Goal: Task Accomplishment & Management: Use online tool/utility

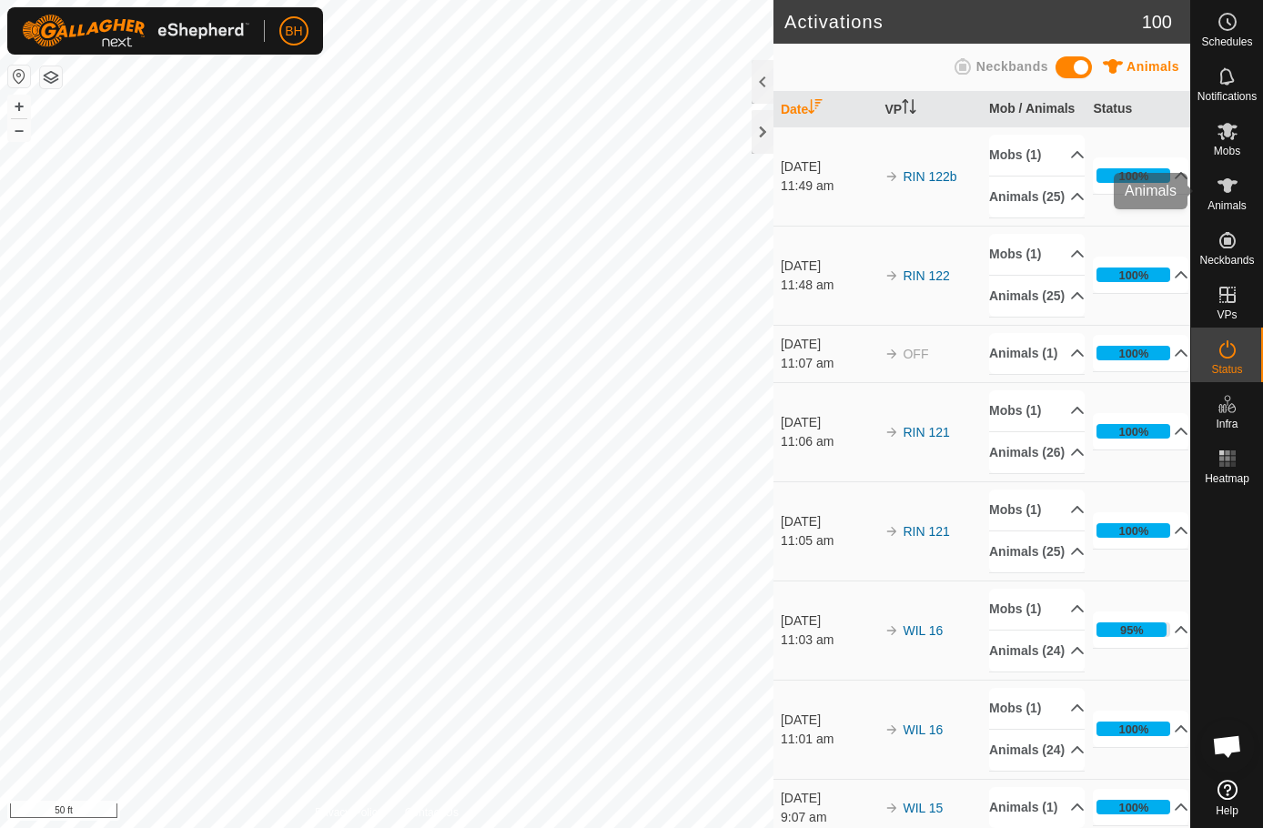
click at [1240, 204] on span "Animals" at bounding box center [1227, 205] width 39 height 11
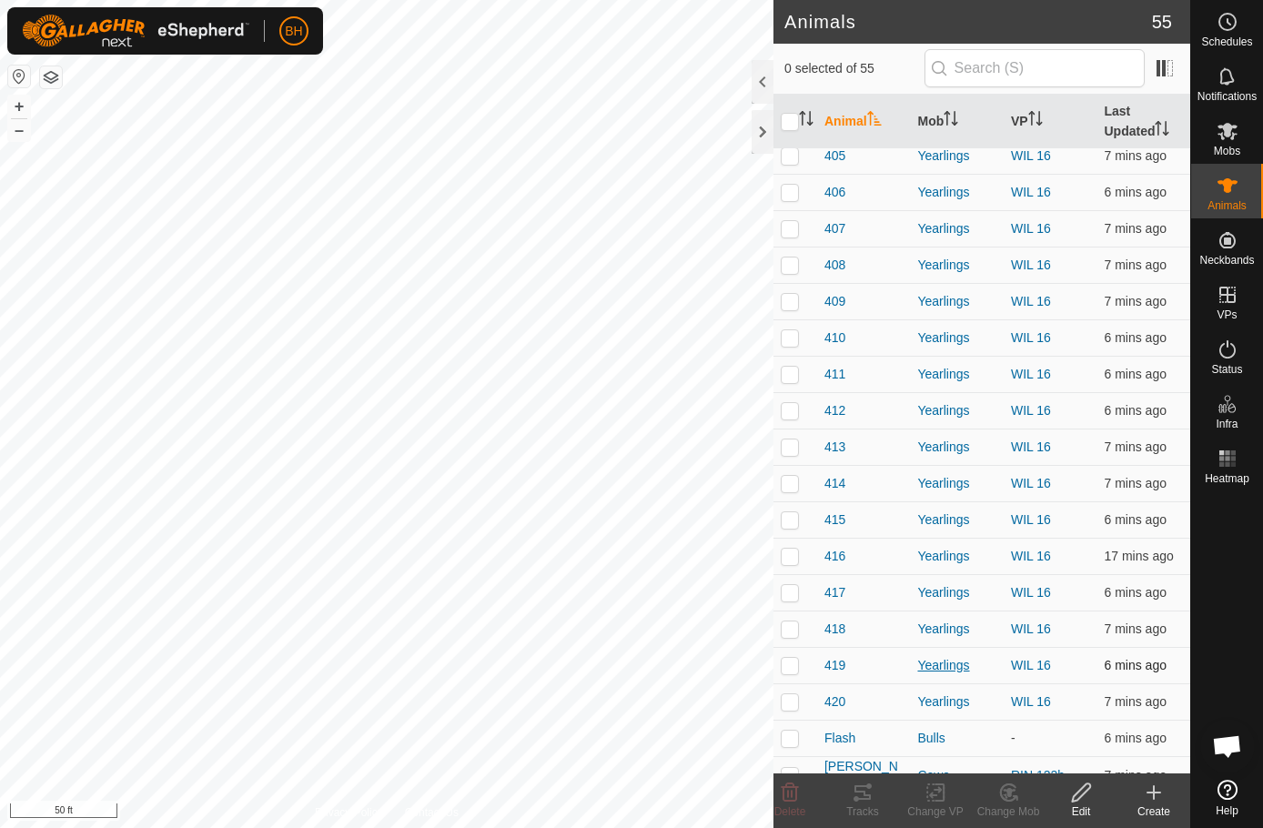
scroll to position [1381, 0]
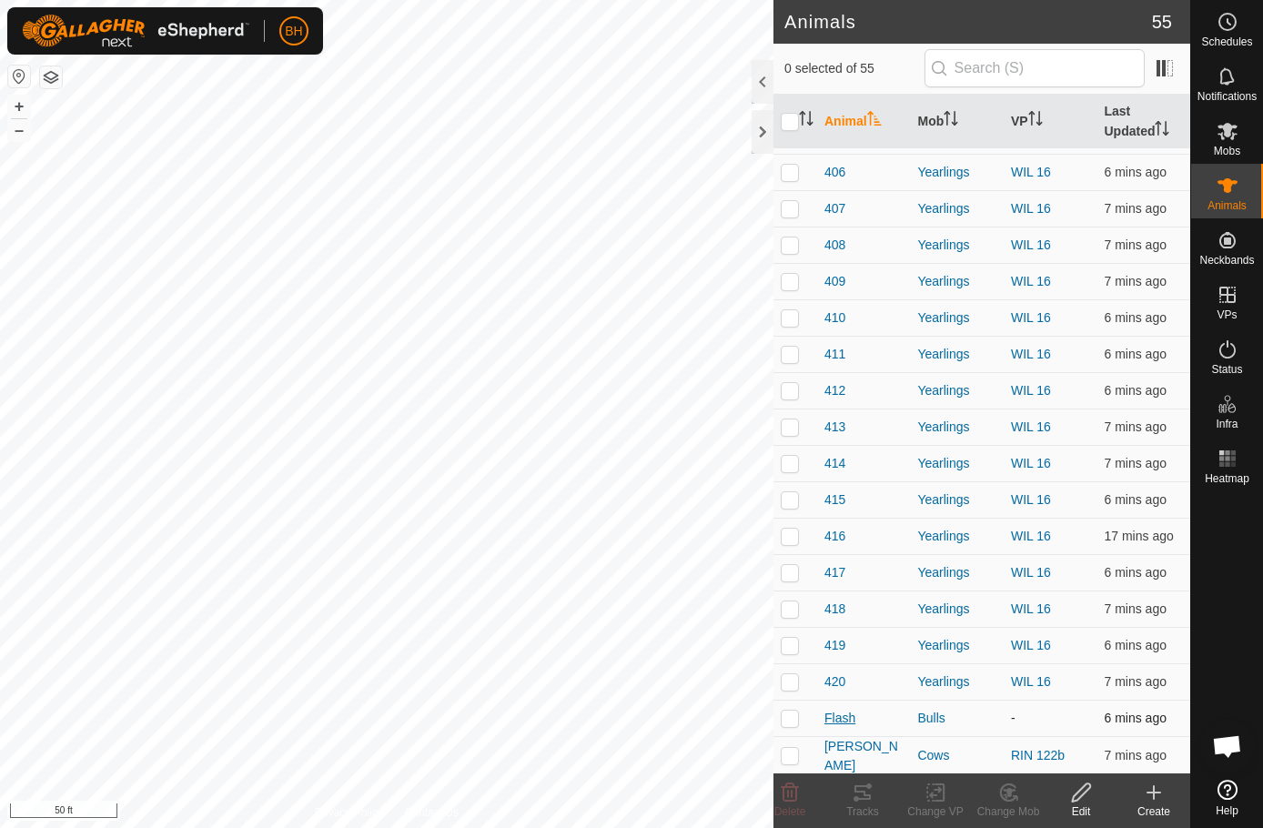
click at [838, 713] on span "Flash" at bounding box center [839, 718] width 31 height 19
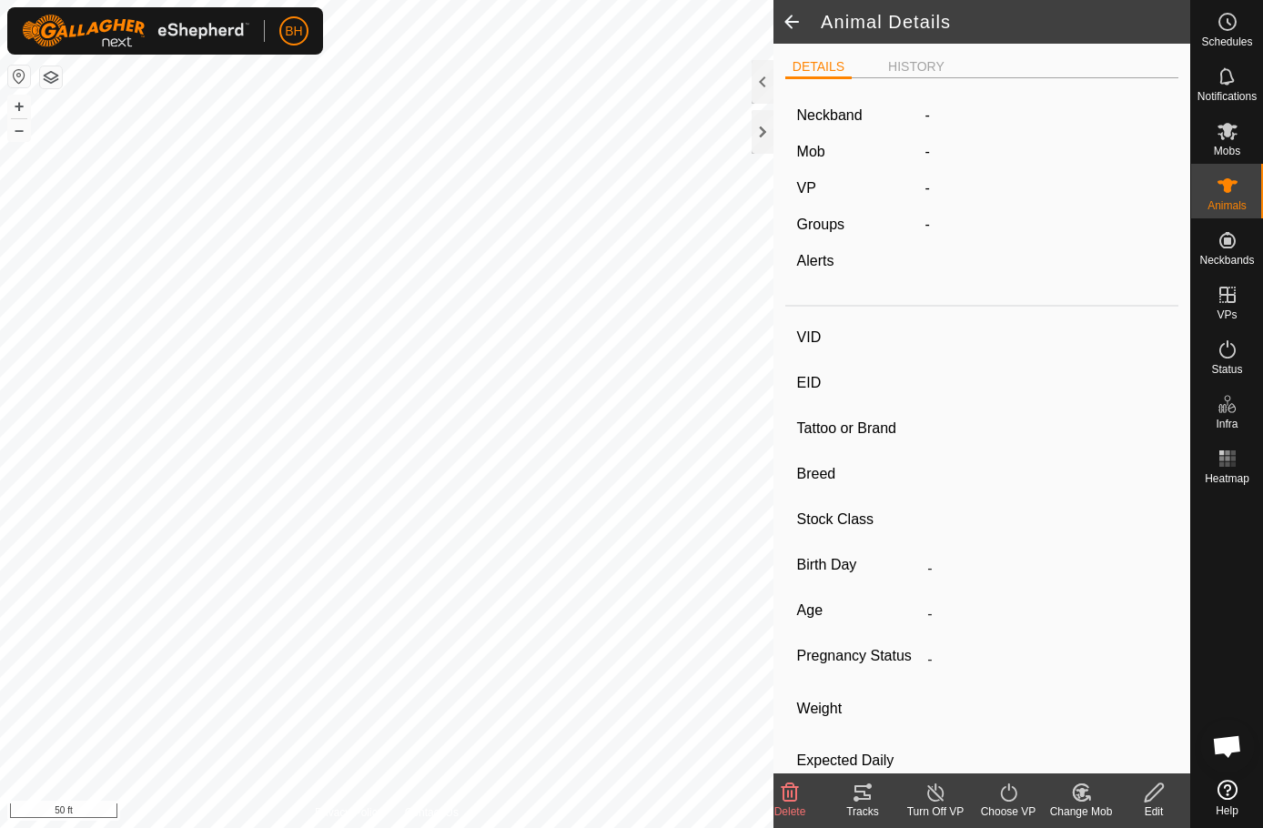
type input "Flash"
type input "123456789012345"
type input "-"
type input "Aberdeen"
type input "Bull"
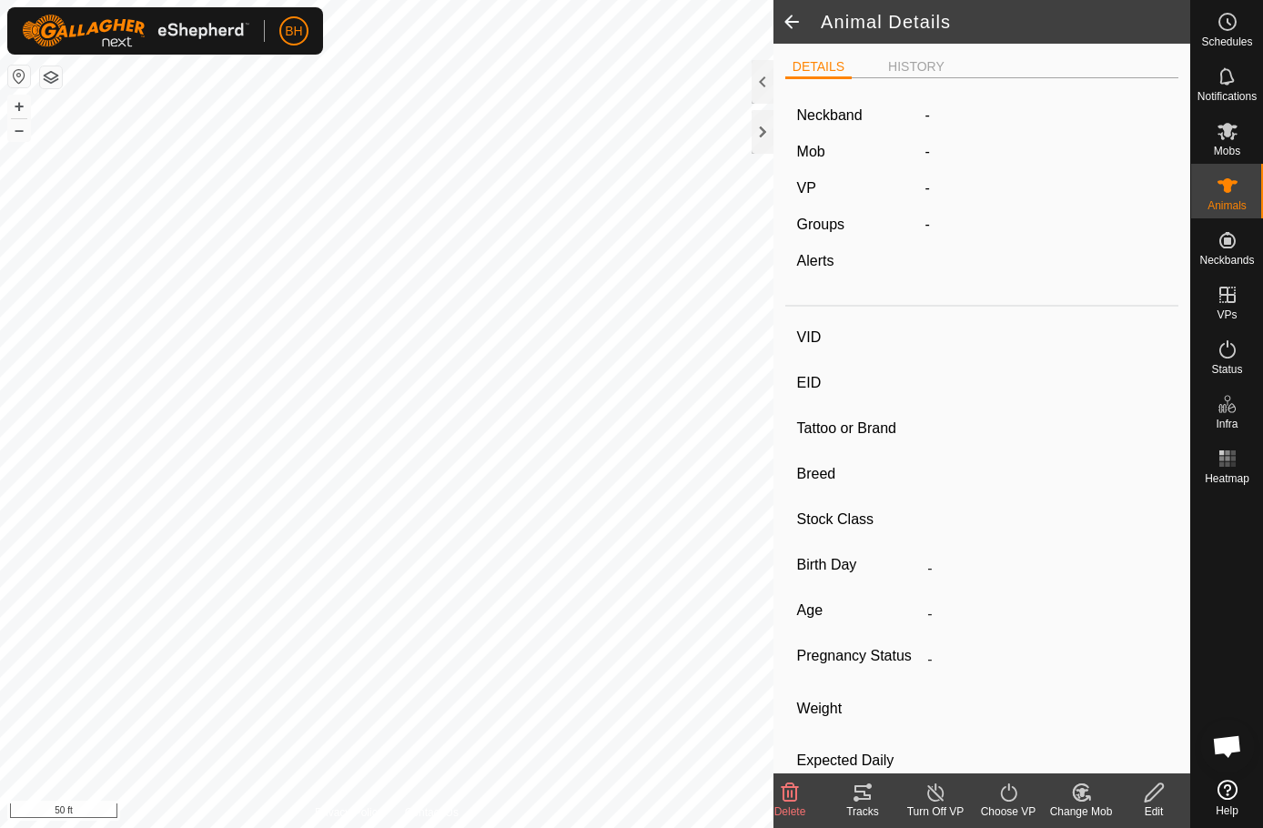
type input "04/2016"
type input "9 years 6 months"
type input "Empty"
type input "-1 kg"
type input "-"
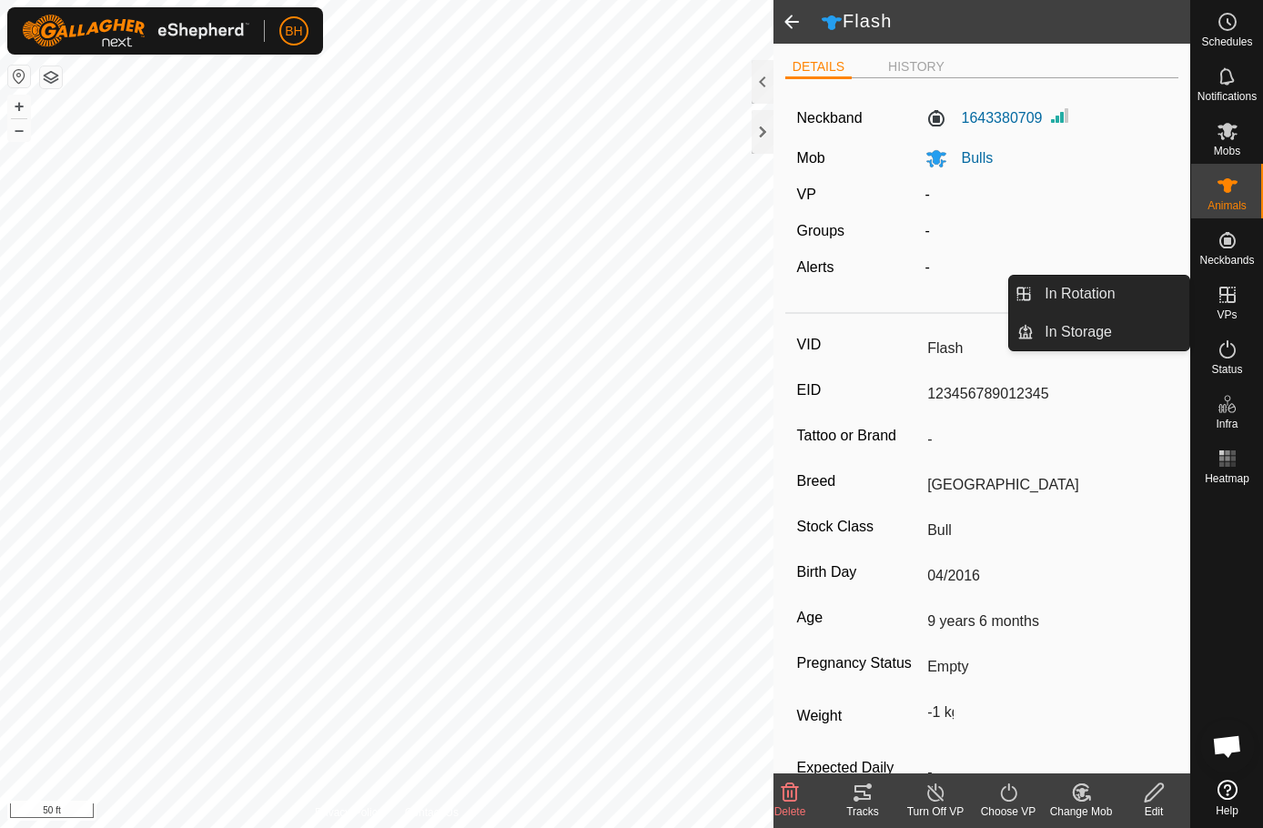
click at [1242, 314] on div "VPs" at bounding box center [1227, 300] width 72 height 55
click at [1109, 295] on link "In Rotation" at bounding box center [1112, 294] width 156 height 36
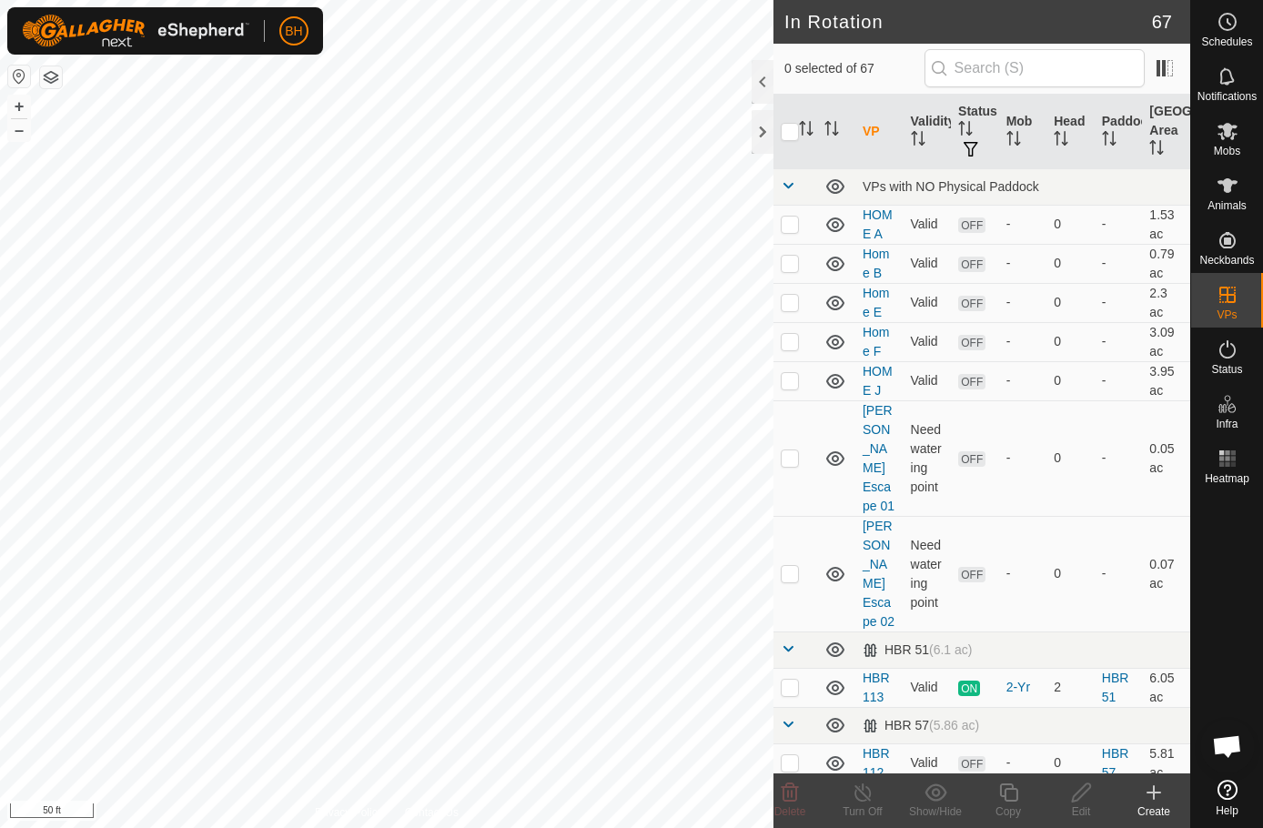
click at [1153, 797] on icon at bounding box center [1154, 793] width 22 height 22
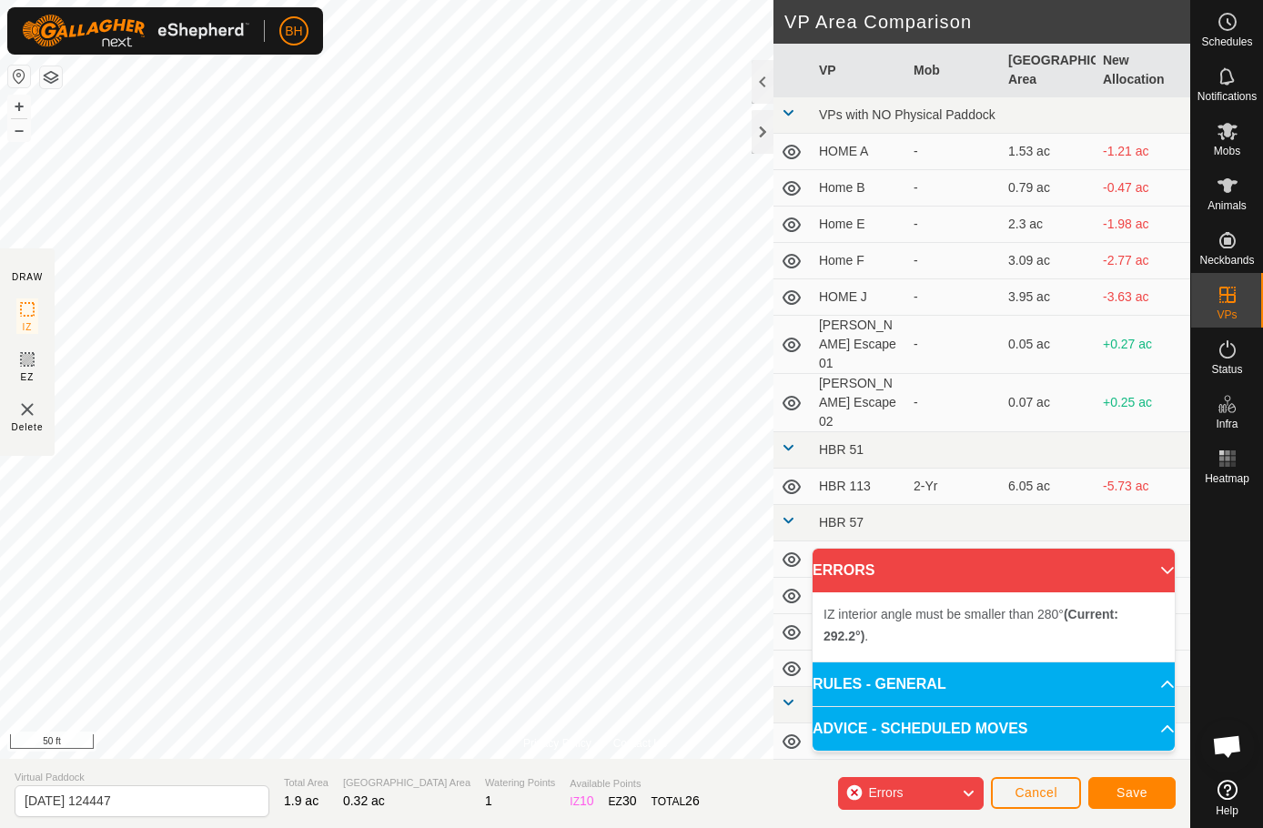
click at [339, 783] on div "Privacy Policy Contact Us + – ⇧ i 50 ft DRAW IZ EZ Delete VP Area Comparison VP…" at bounding box center [595, 414] width 1190 height 828
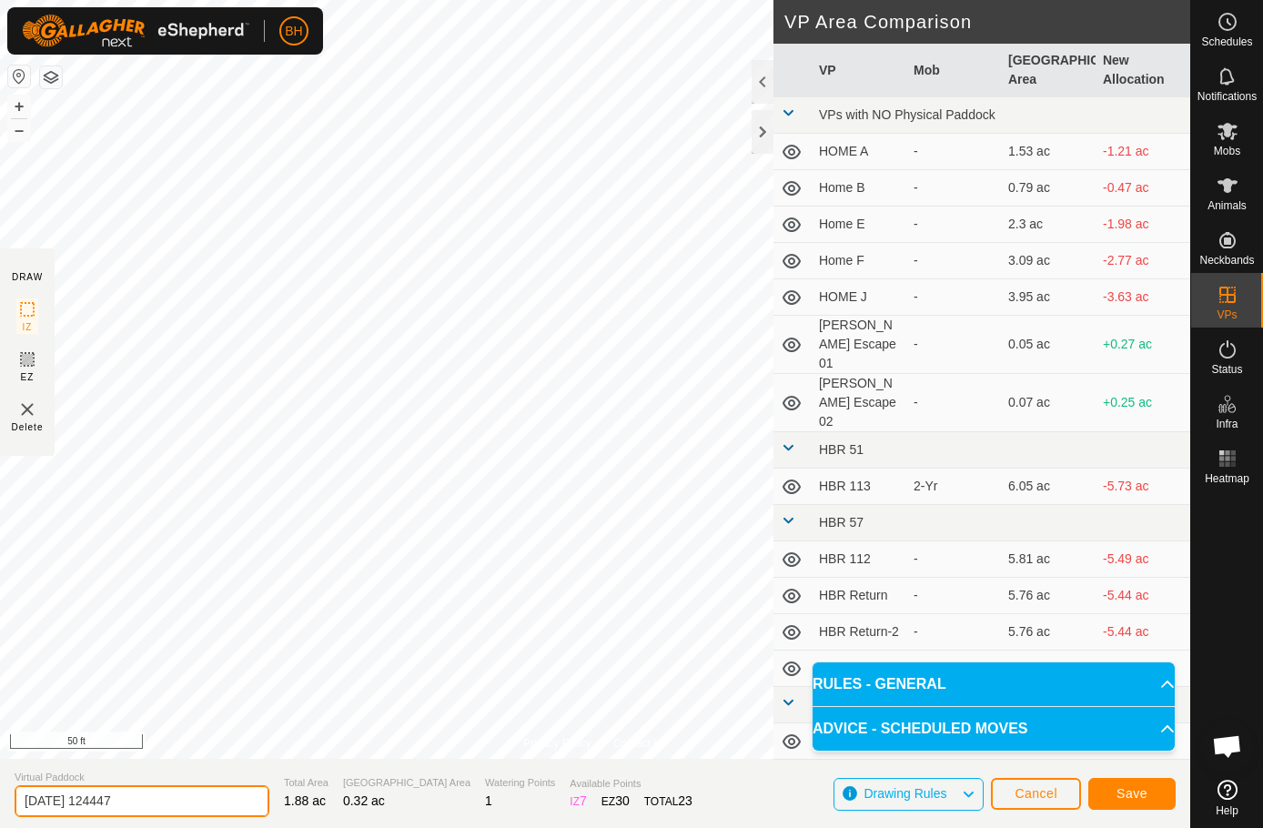
drag, startPoint x: 191, startPoint y: 794, endPoint x: -319, endPoint y: 784, distance: 509.7
click at [0, 784] on html "BH Schedules Notifications Mobs Animals Neckbands VPs Status Infra Heatmap Help…" at bounding box center [631, 414] width 1263 height 828
type input "Flash Return"
click at [1132, 785] on button "Save" at bounding box center [1131, 794] width 87 height 32
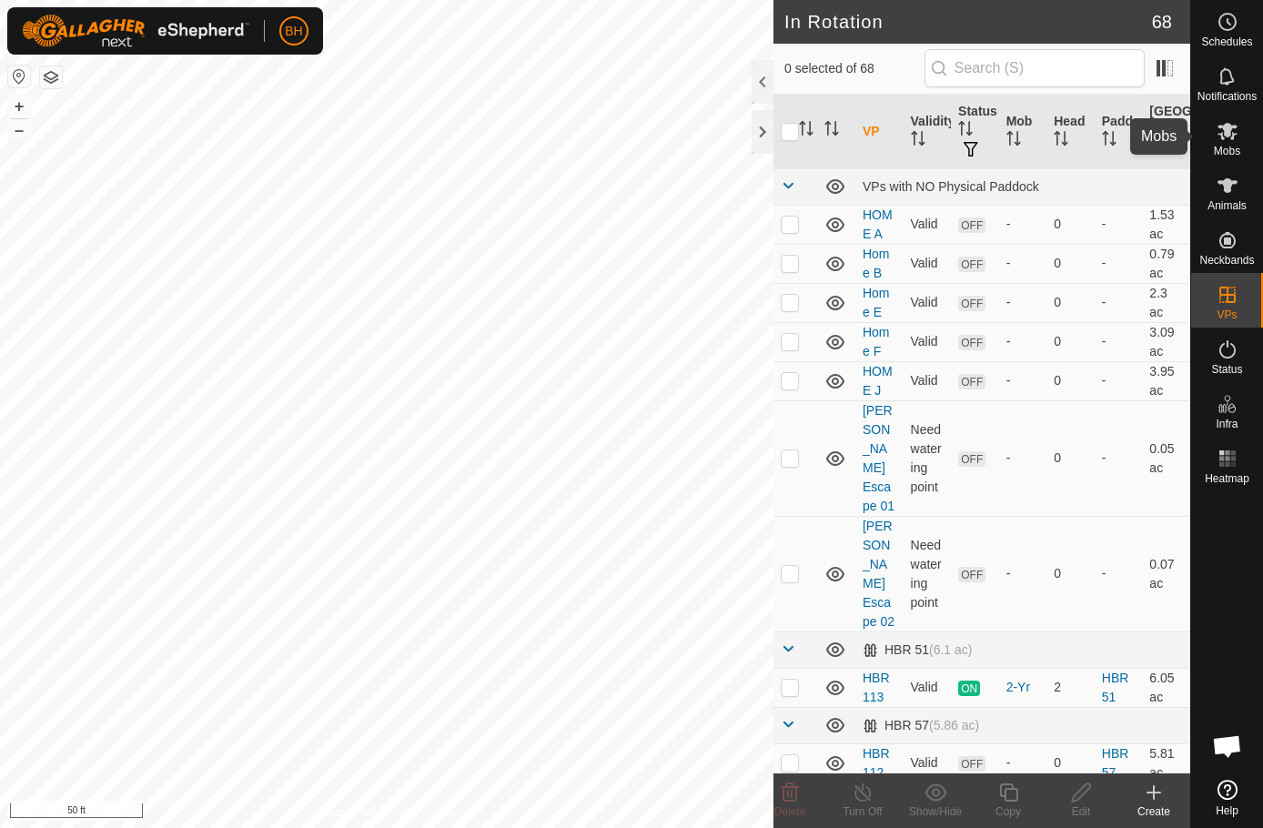
click at [1240, 134] on es-mob-svg-icon at bounding box center [1227, 130] width 33 height 29
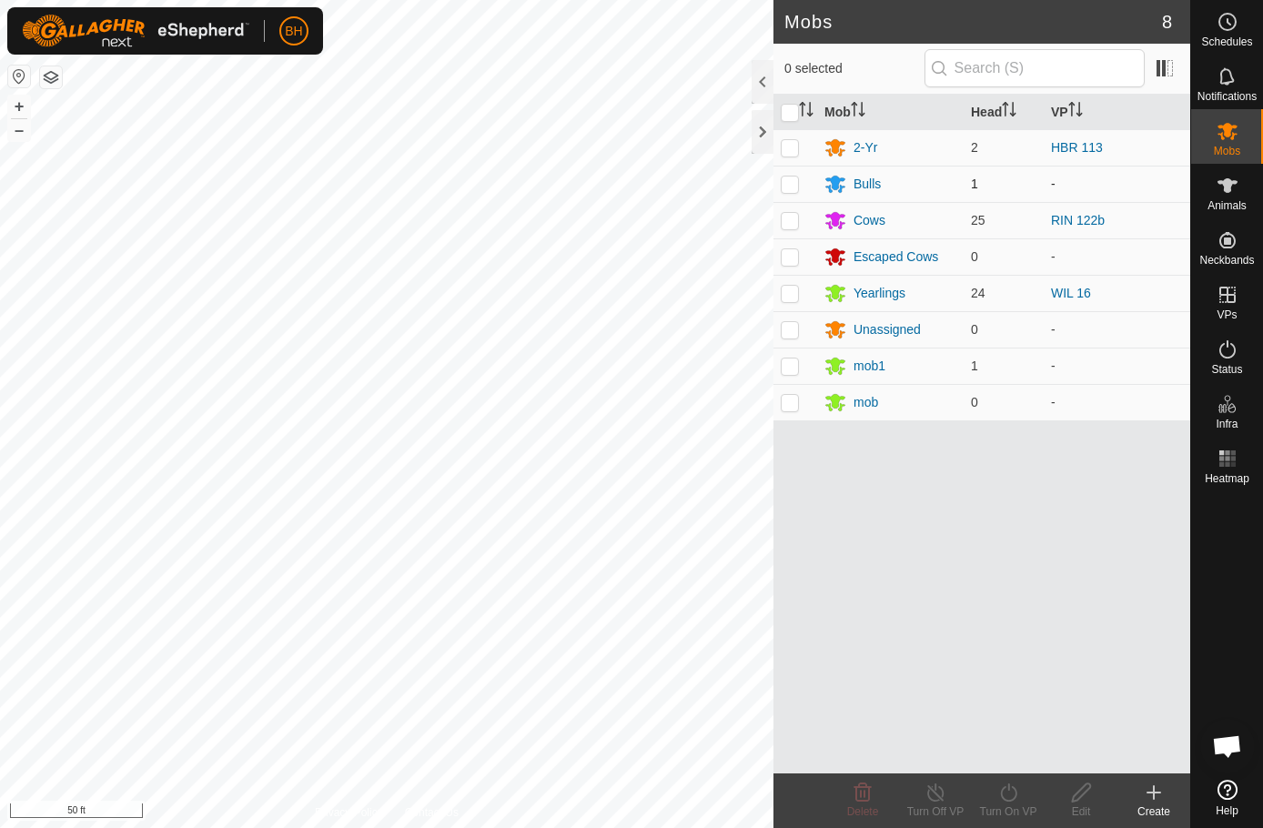
click at [786, 181] on p-checkbox at bounding box center [790, 184] width 18 height 15
checkbox input "true"
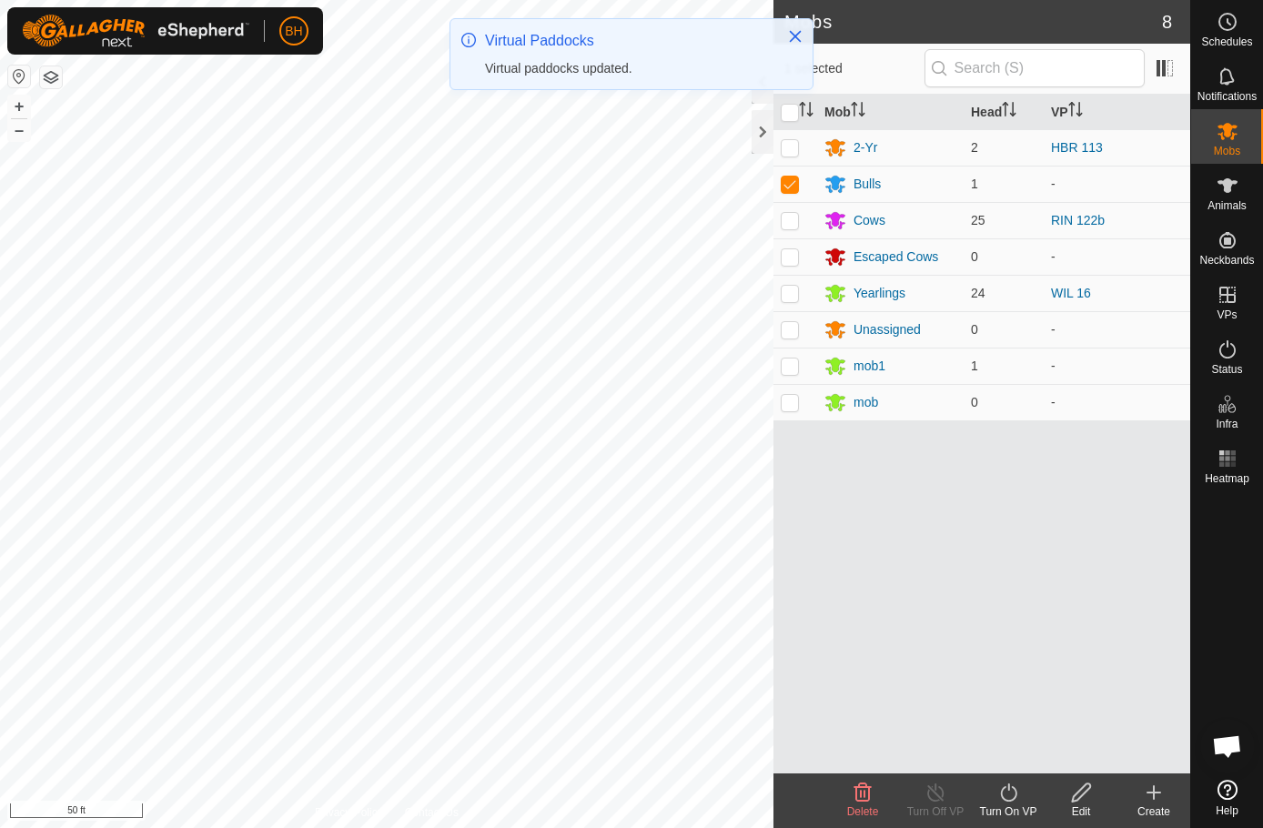
click at [1015, 790] on icon at bounding box center [1008, 793] width 16 height 18
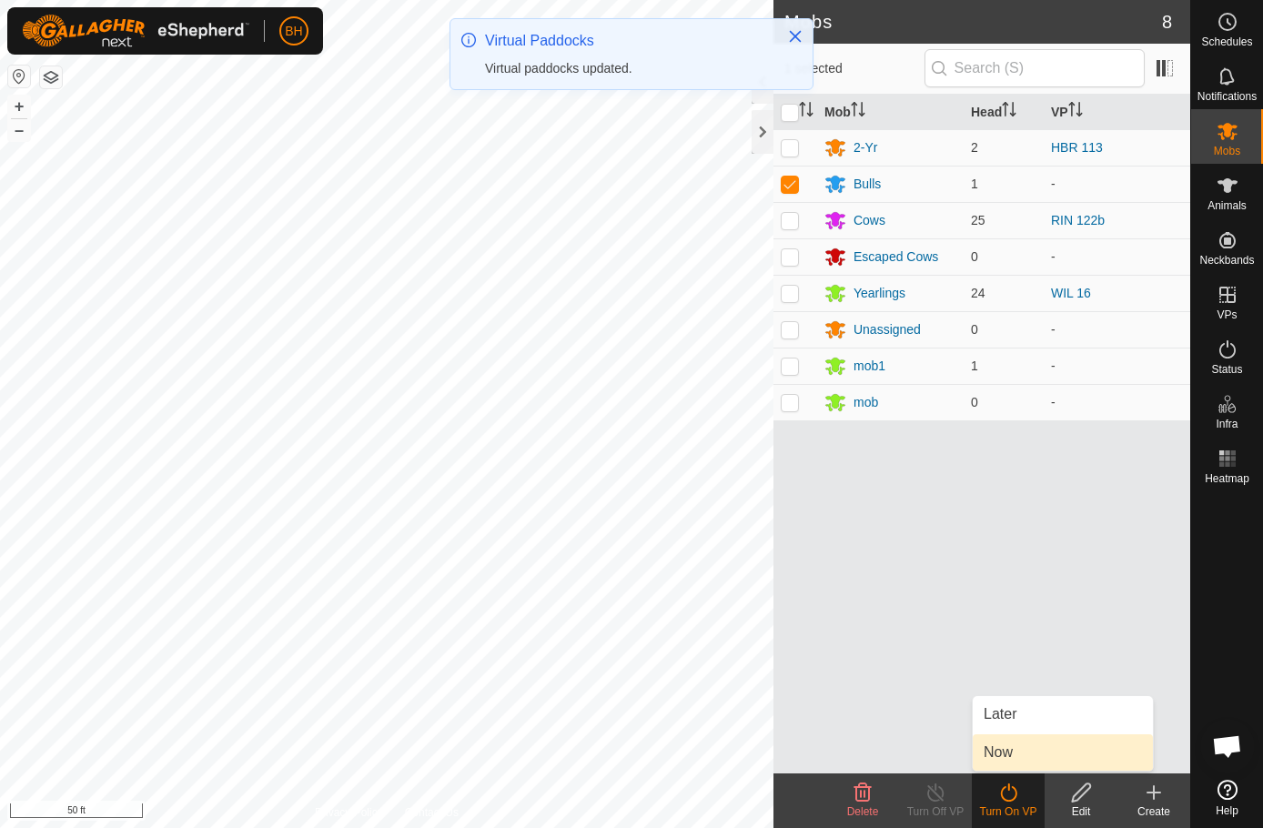
click at [1013, 753] on span "Now" at bounding box center [998, 753] width 29 height 22
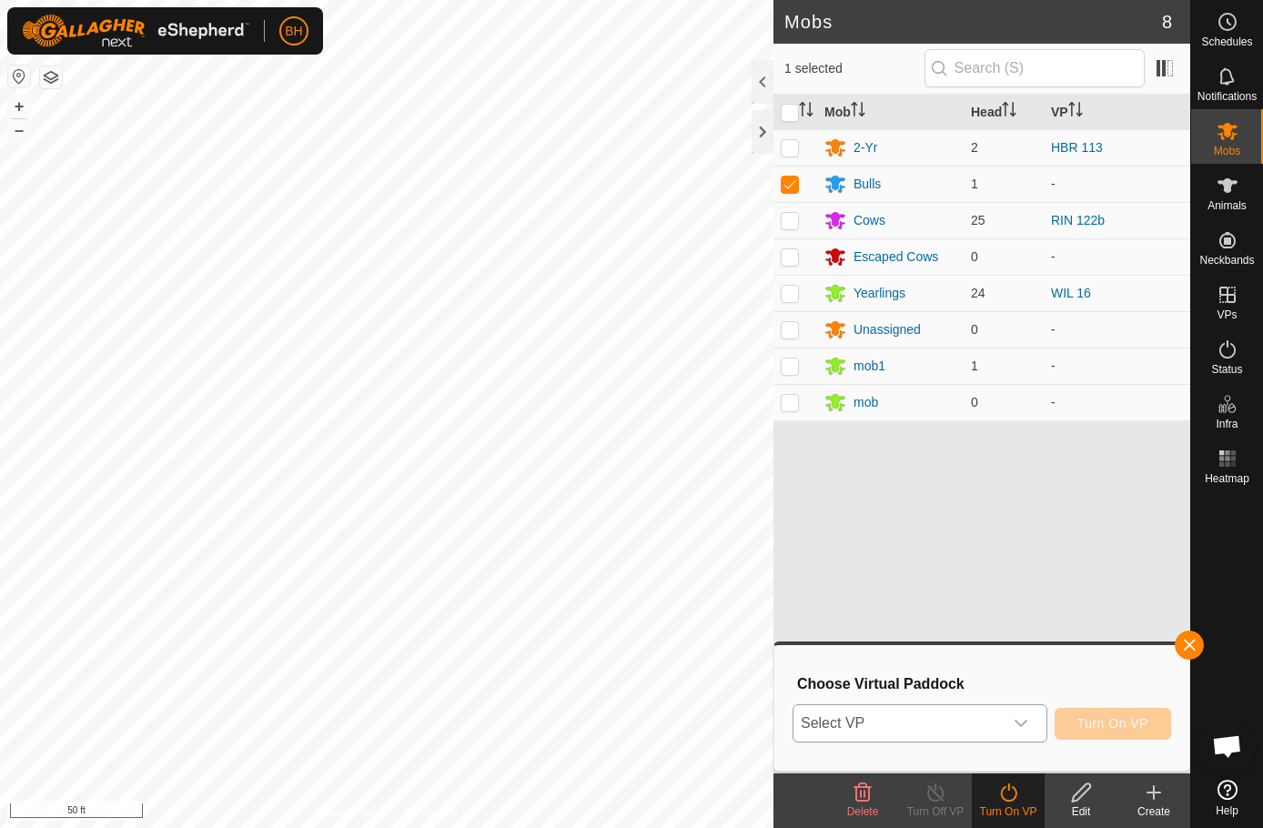
click at [946, 737] on span "Select VP" at bounding box center [898, 723] width 209 height 36
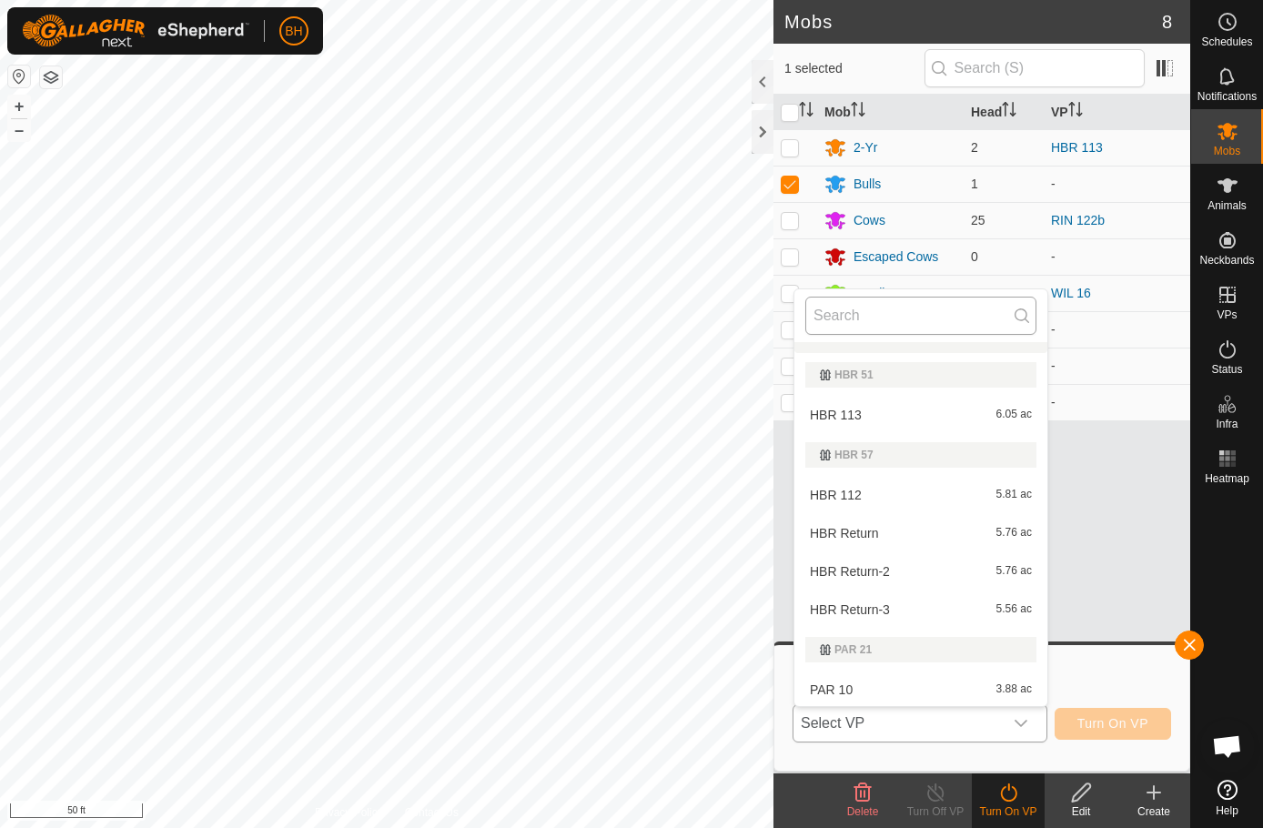
scroll to position [271, 0]
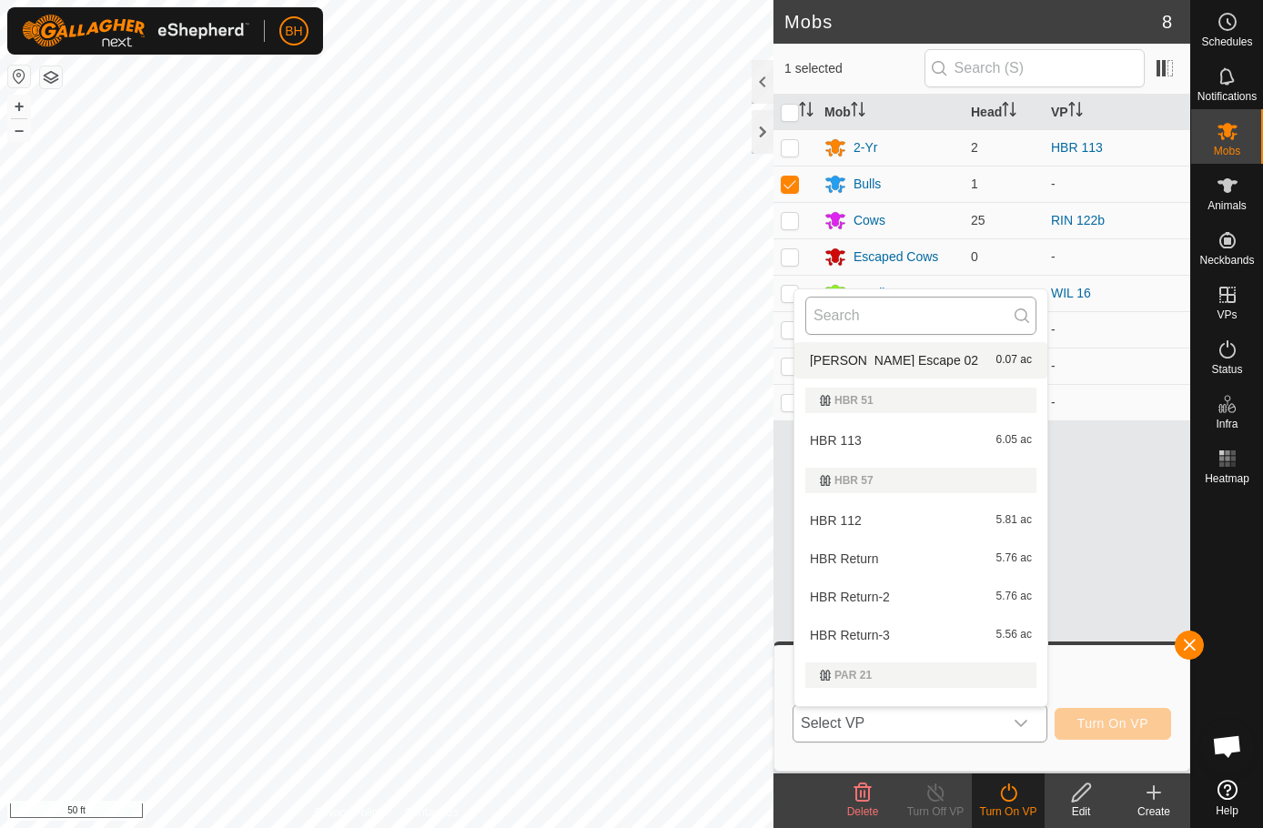
click at [865, 306] on input "text" at bounding box center [920, 316] width 231 height 38
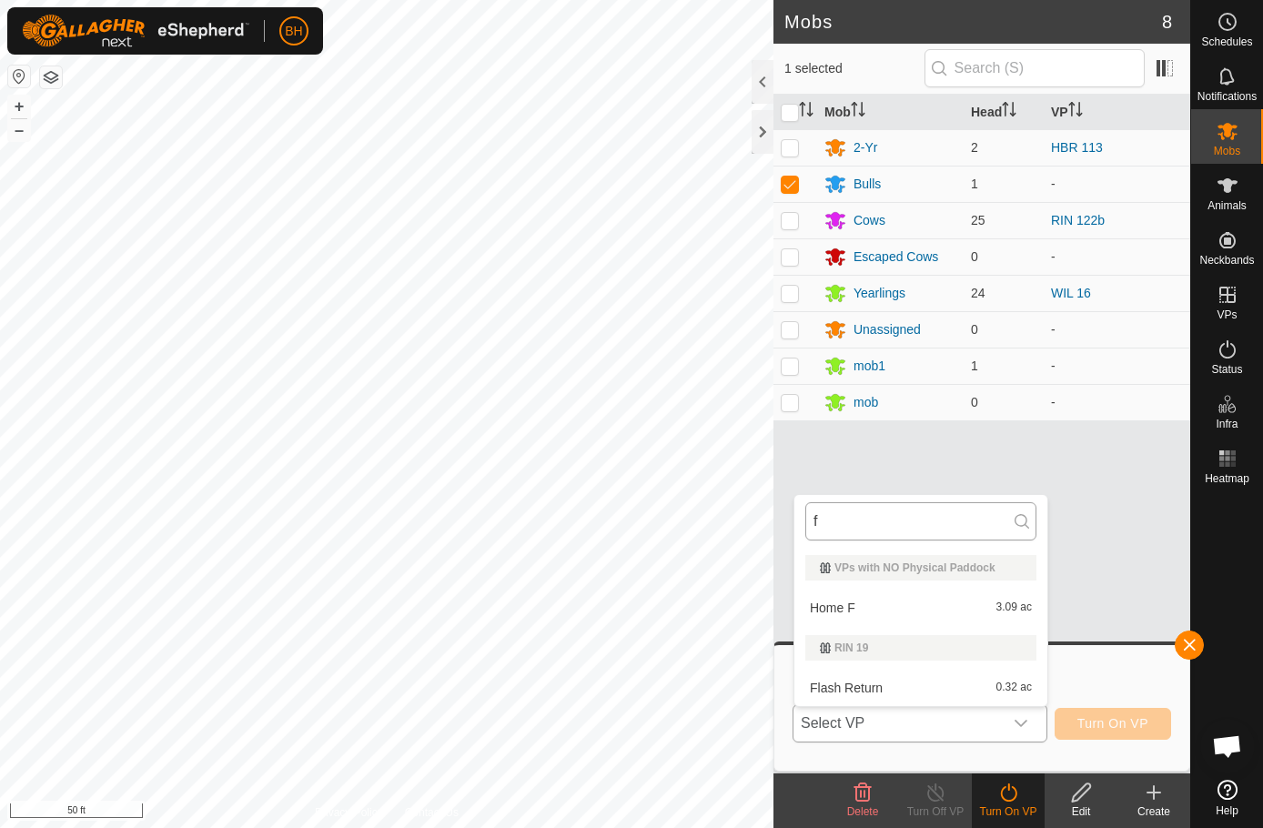
scroll to position [0, 0]
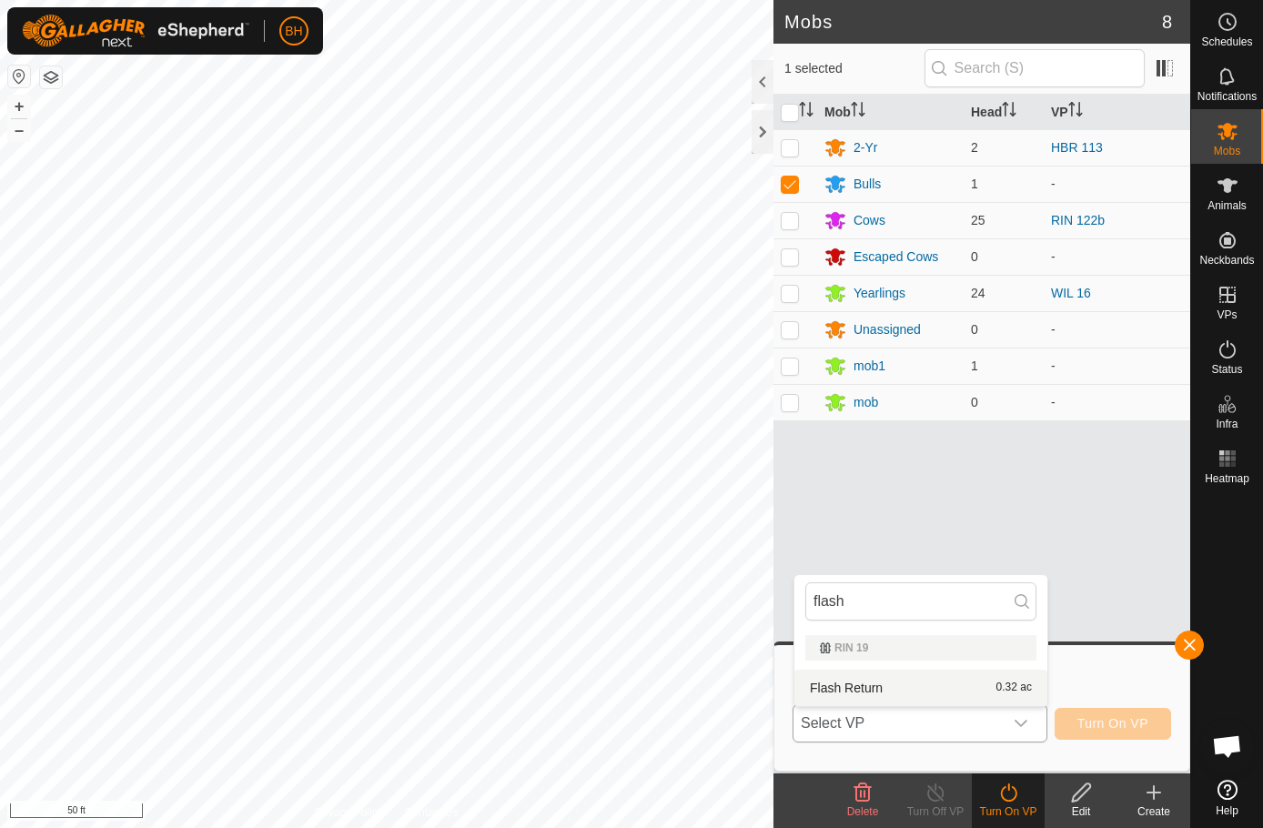
type input "flash"
click at [863, 688] on li "Flash Return 0.32 ac" at bounding box center [920, 688] width 253 height 36
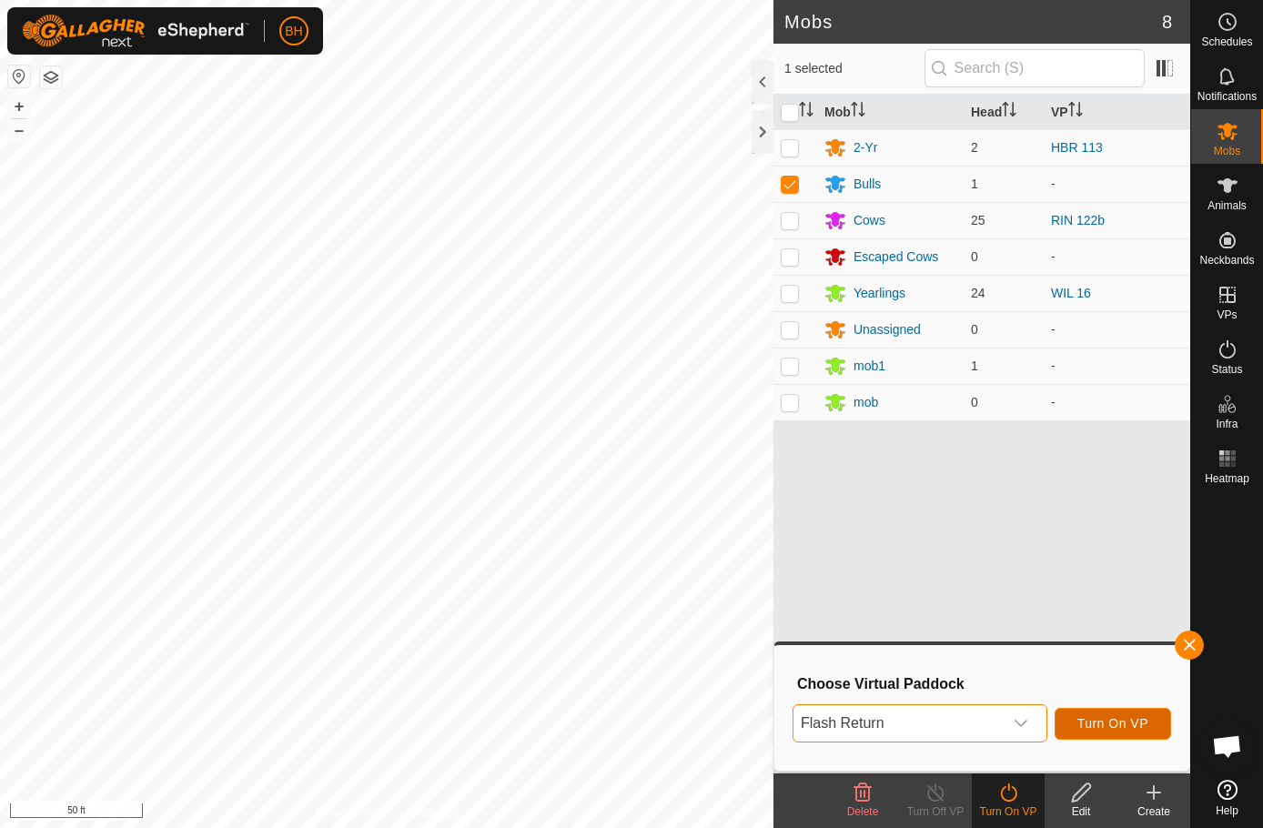
click at [1118, 717] on span "Turn On VP" at bounding box center [1112, 723] width 71 height 15
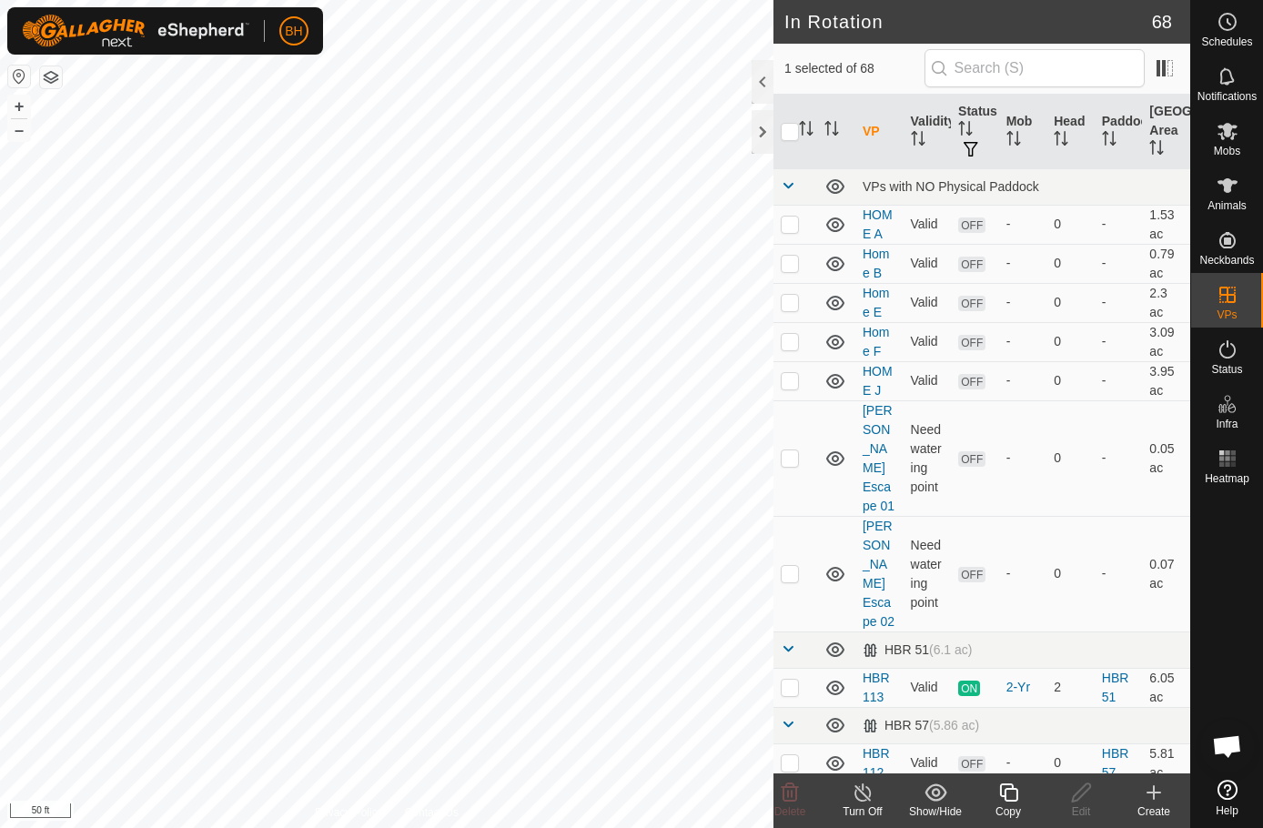
click at [1006, 802] on icon at bounding box center [1008, 793] width 23 height 22
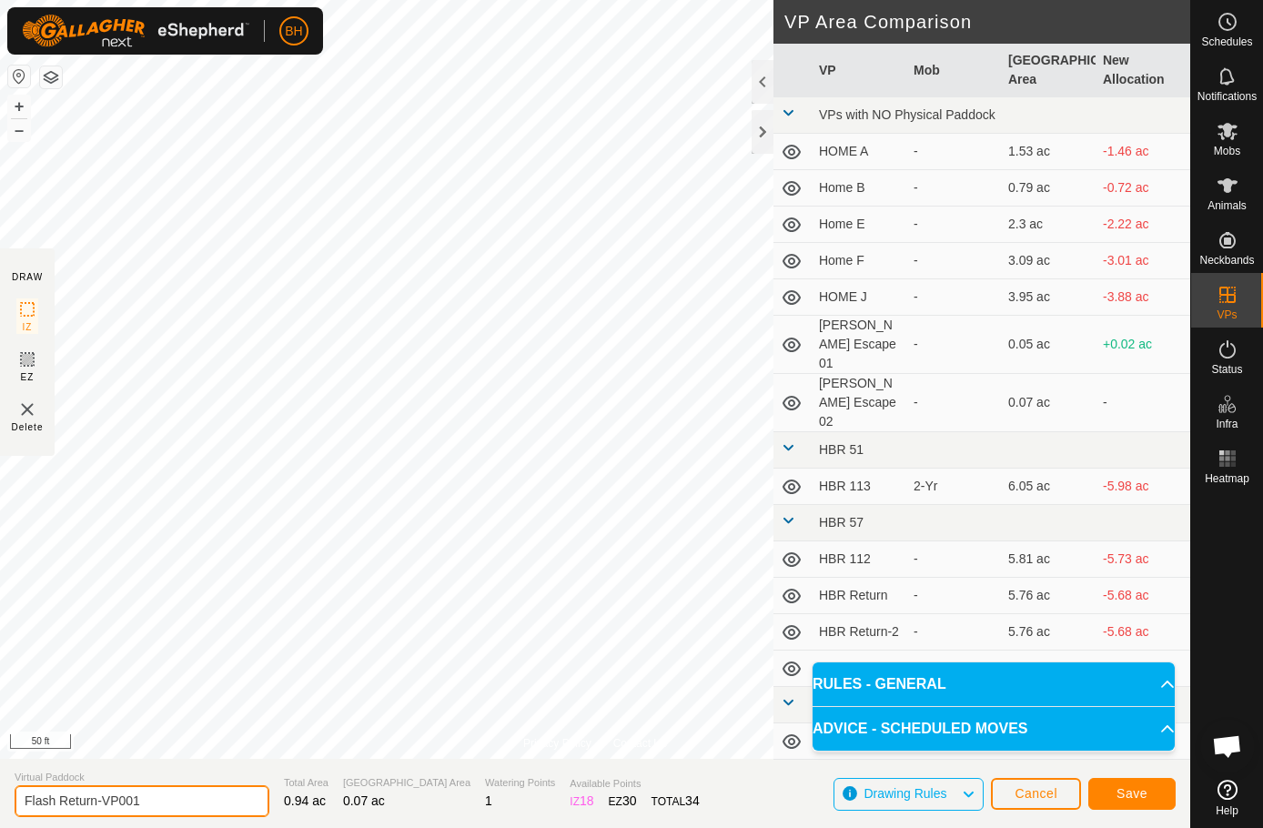
drag, startPoint x: 181, startPoint y: 794, endPoint x: 100, endPoint y: 801, distance: 81.2
click at [100, 801] on input "Flash Return-VP001" at bounding box center [142, 801] width 255 height 32
type input "Flash Return-2"
click at [1149, 792] on button "Save" at bounding box center [1131, 794] width 87 height 32
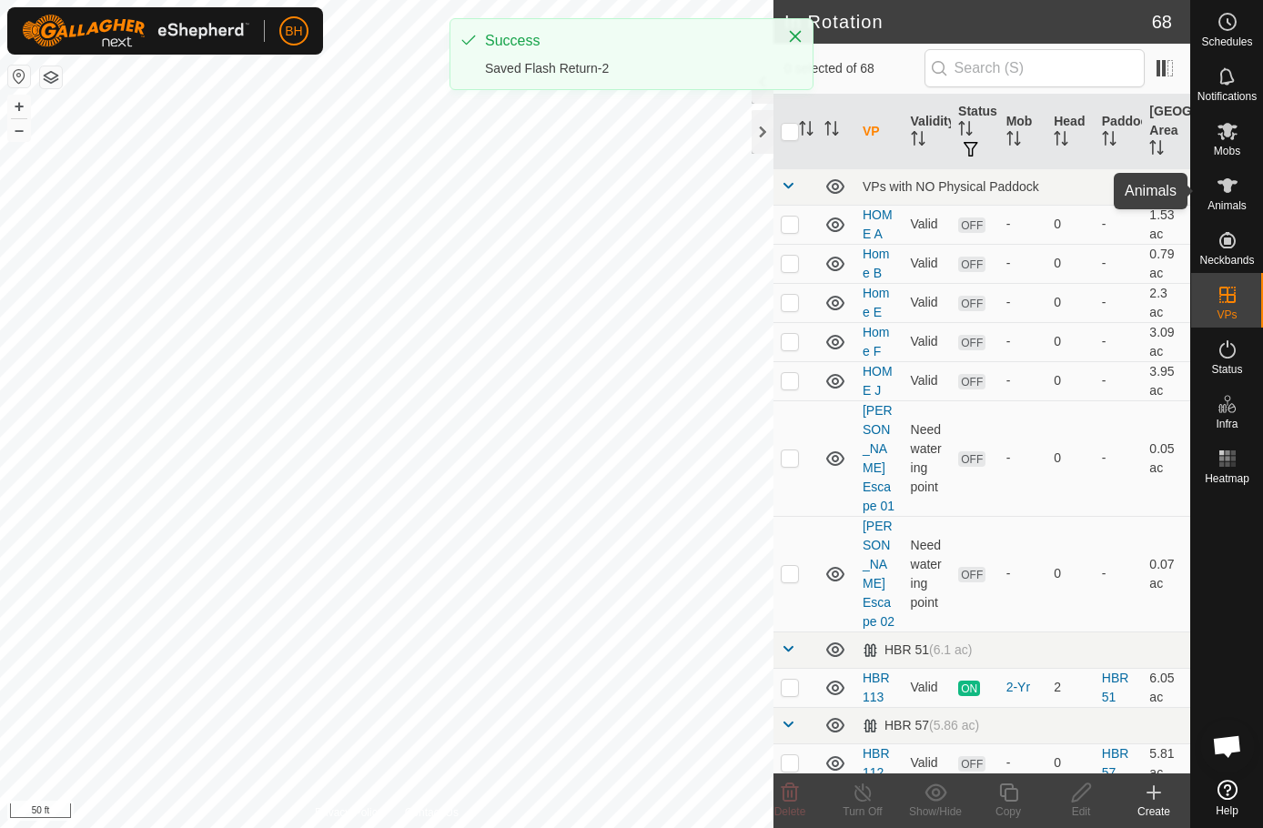
click at [1226, 191] on icon at bounding box center [1228, 185] width 20 height 15
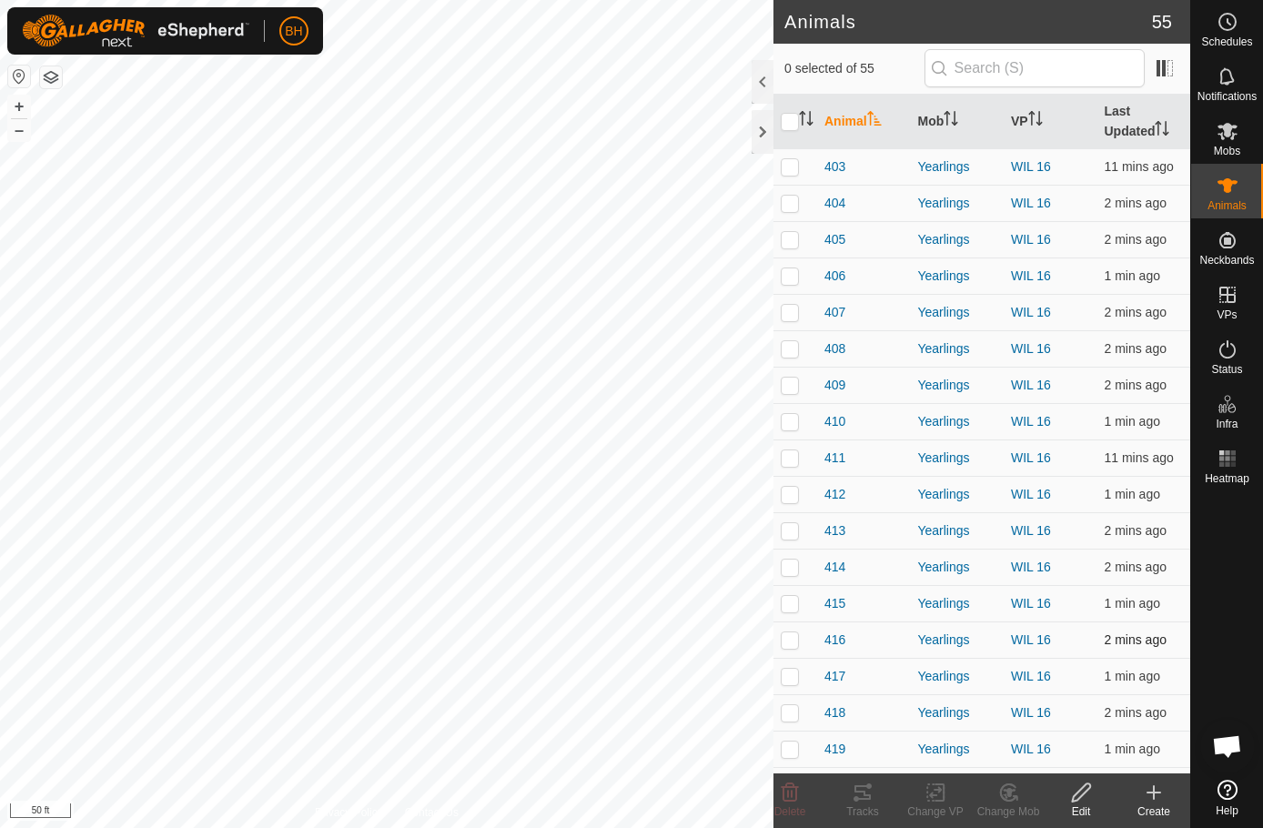
scroll to position [1385, 0]
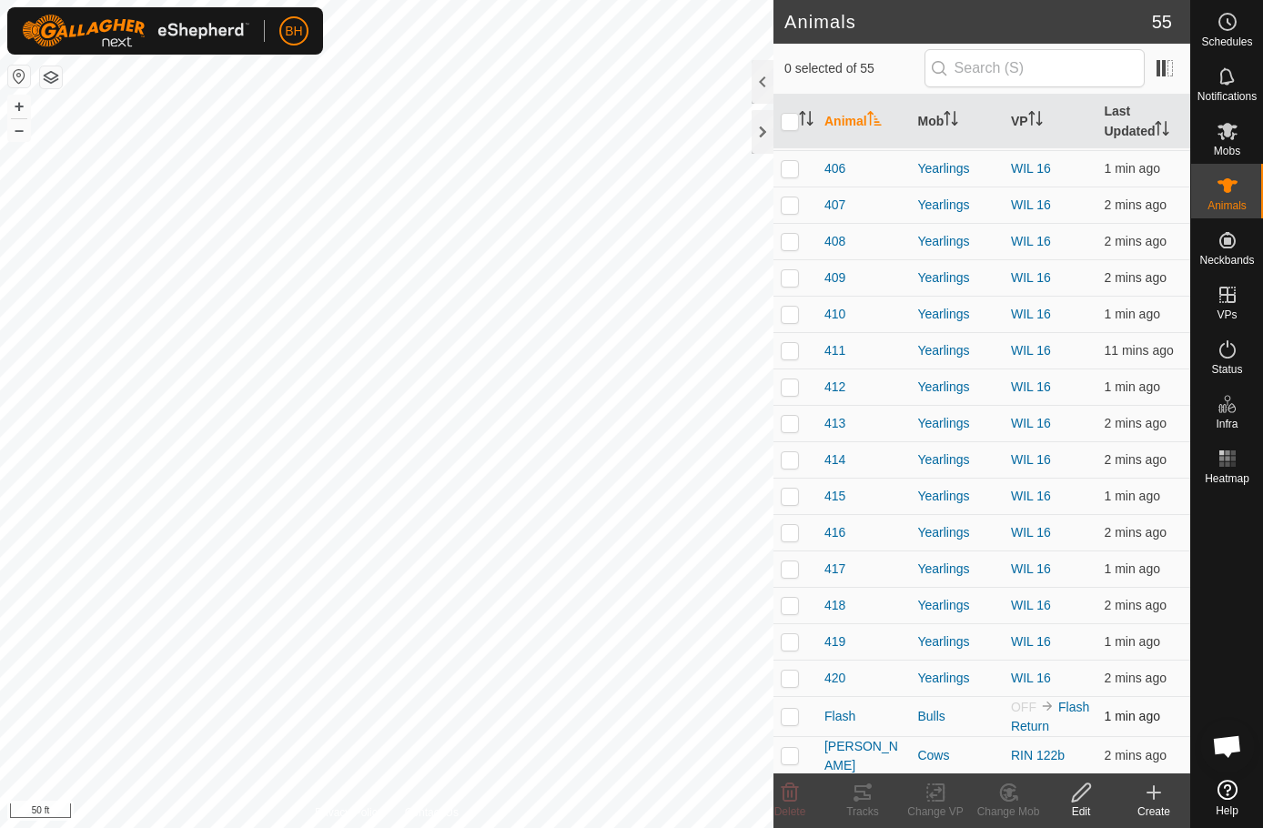
click at [794, 709] on p-checkbox at bounding box center [790, 716] width 18 height 15
checkbox input "true"
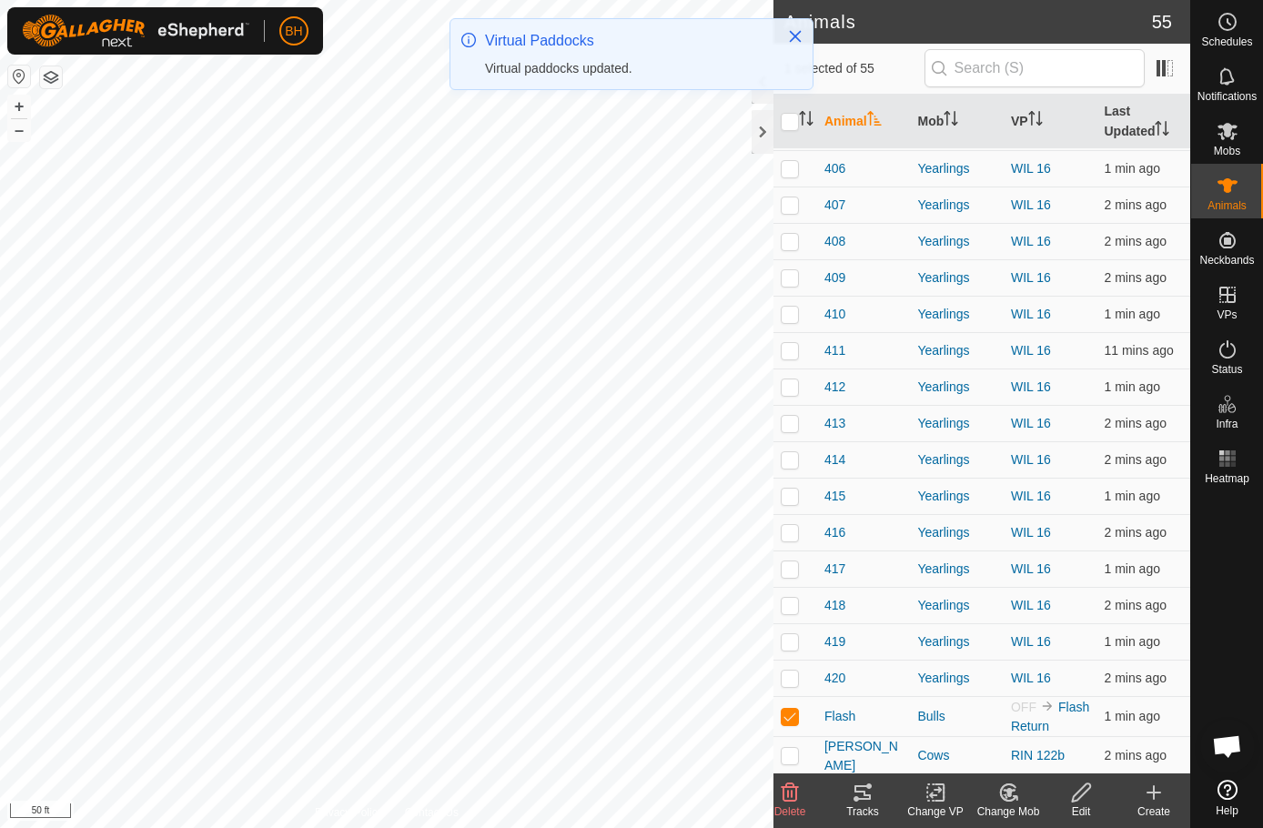
click at [1009, 793] on icon at bounding box center [1009, 792] width 13 height 9
click at [927, 794] on icon at bounding box center [936, 793] width 23 height 22
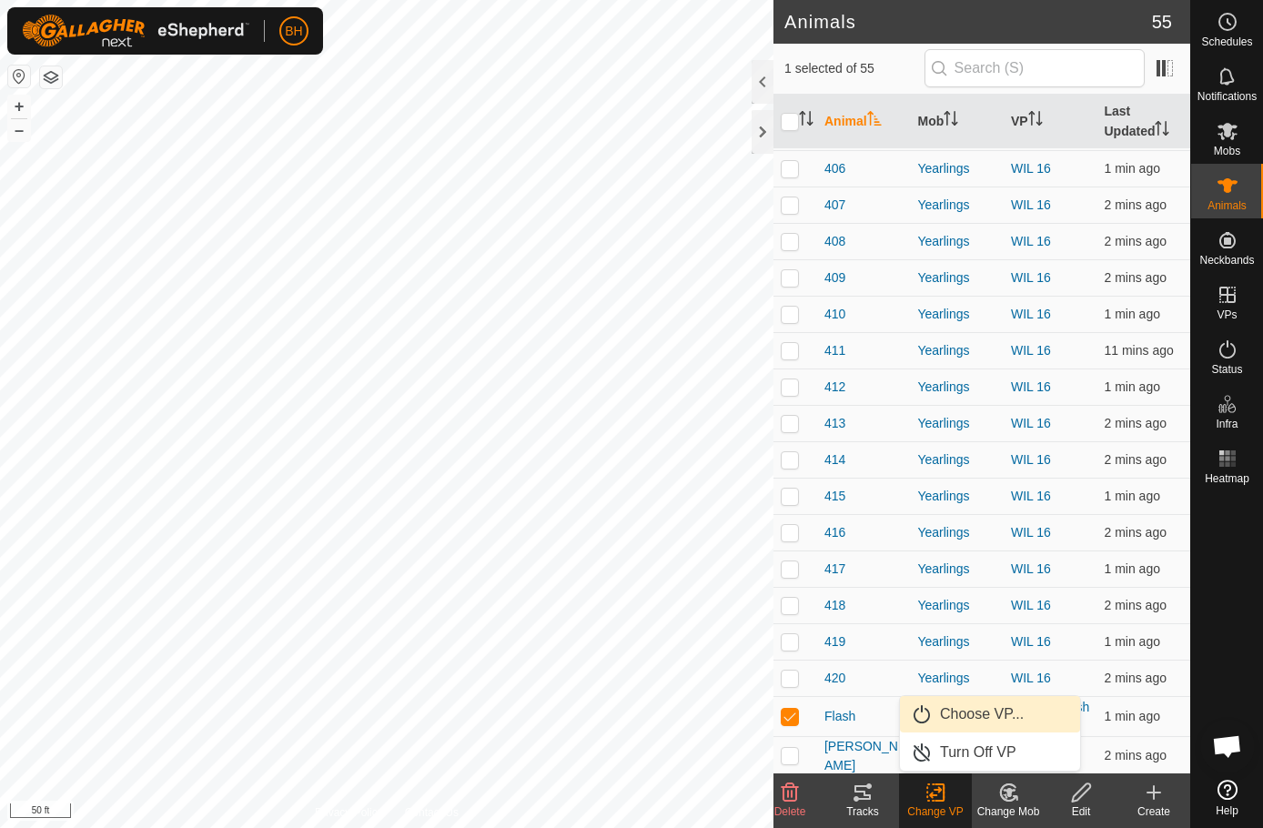
click at [977, 714] on link "Choose VP..." at bounding box center [990, 714] width 180 height 36
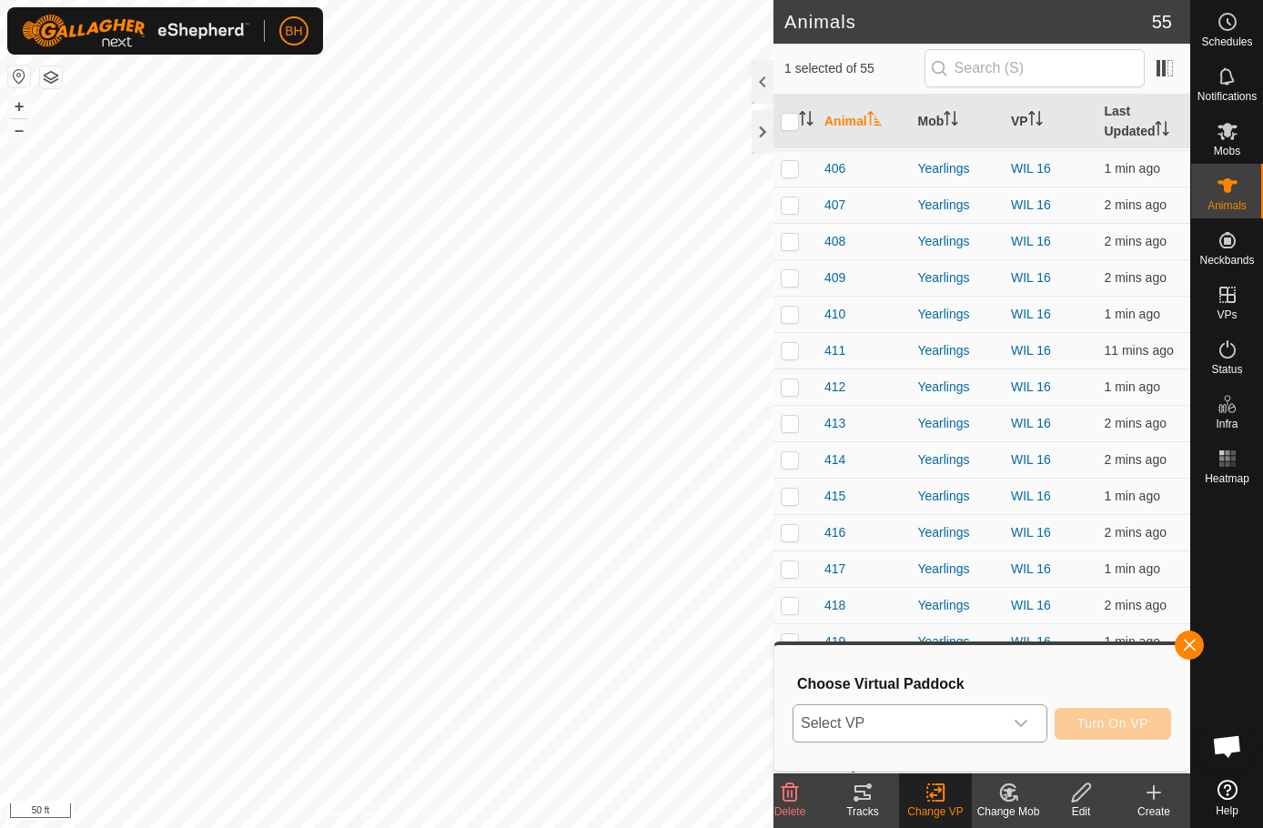
click at [943, 735] on span "Select VP" at bounding box center [898, 723] width 209 height 36
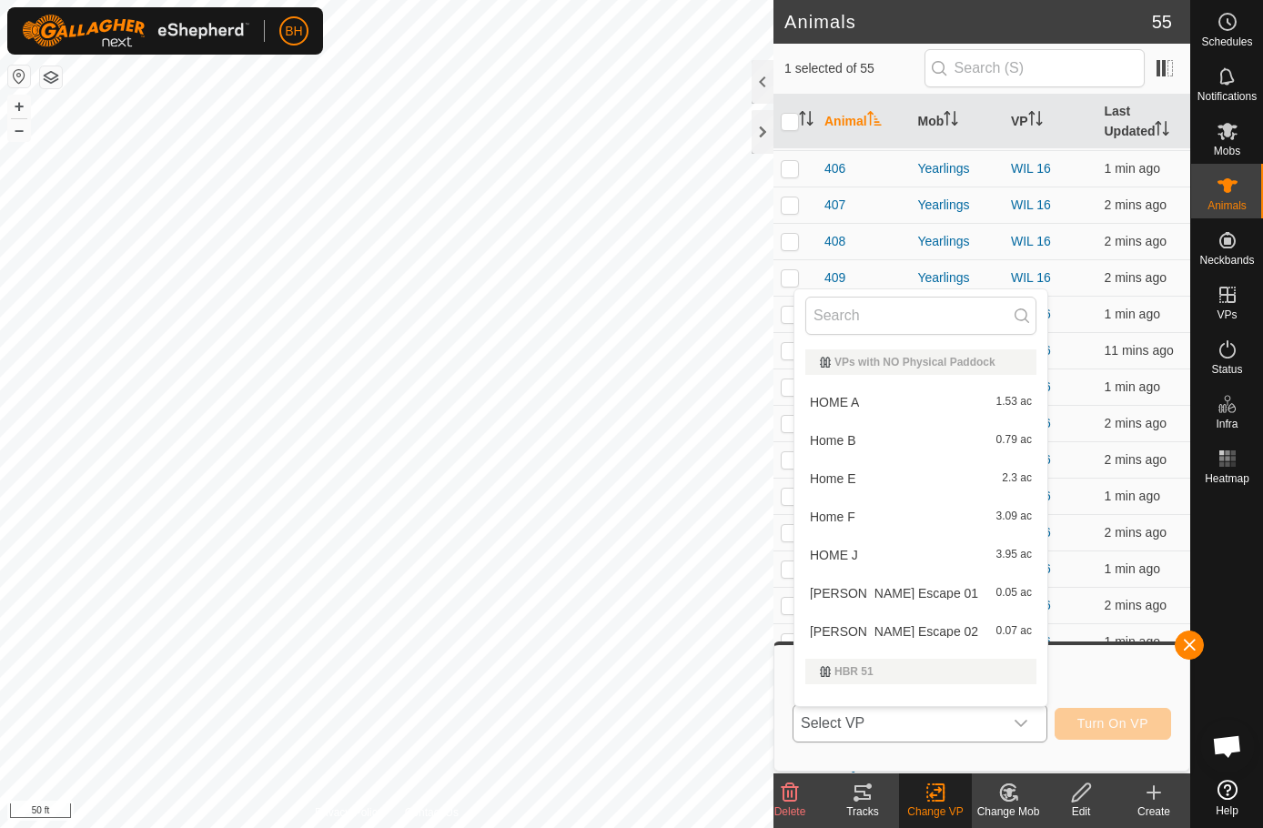
click at [937, 719] on span "Select VP" at bounding box center [898, 723] width 209 height 36
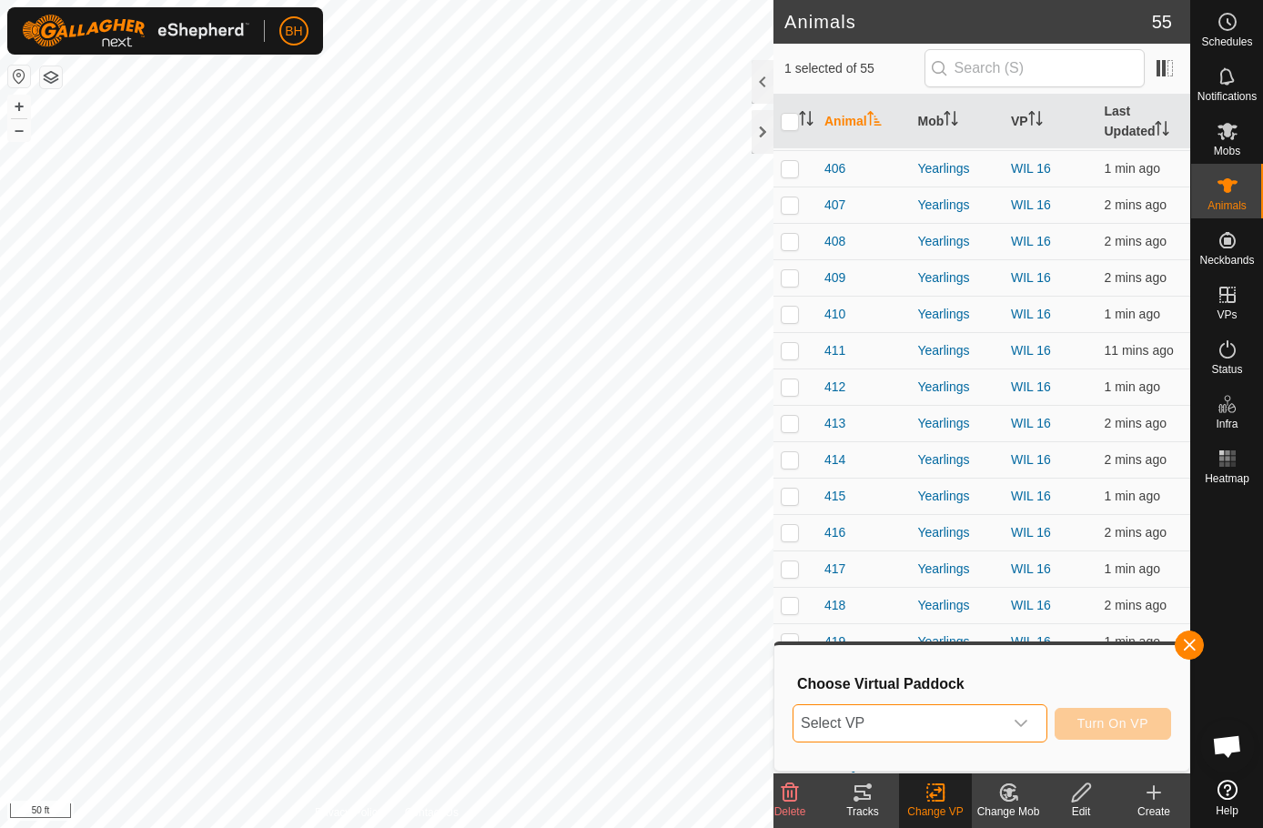
click at [939, 723] on span "Select VP" at bounding box center [898, 723] width 209 height 36
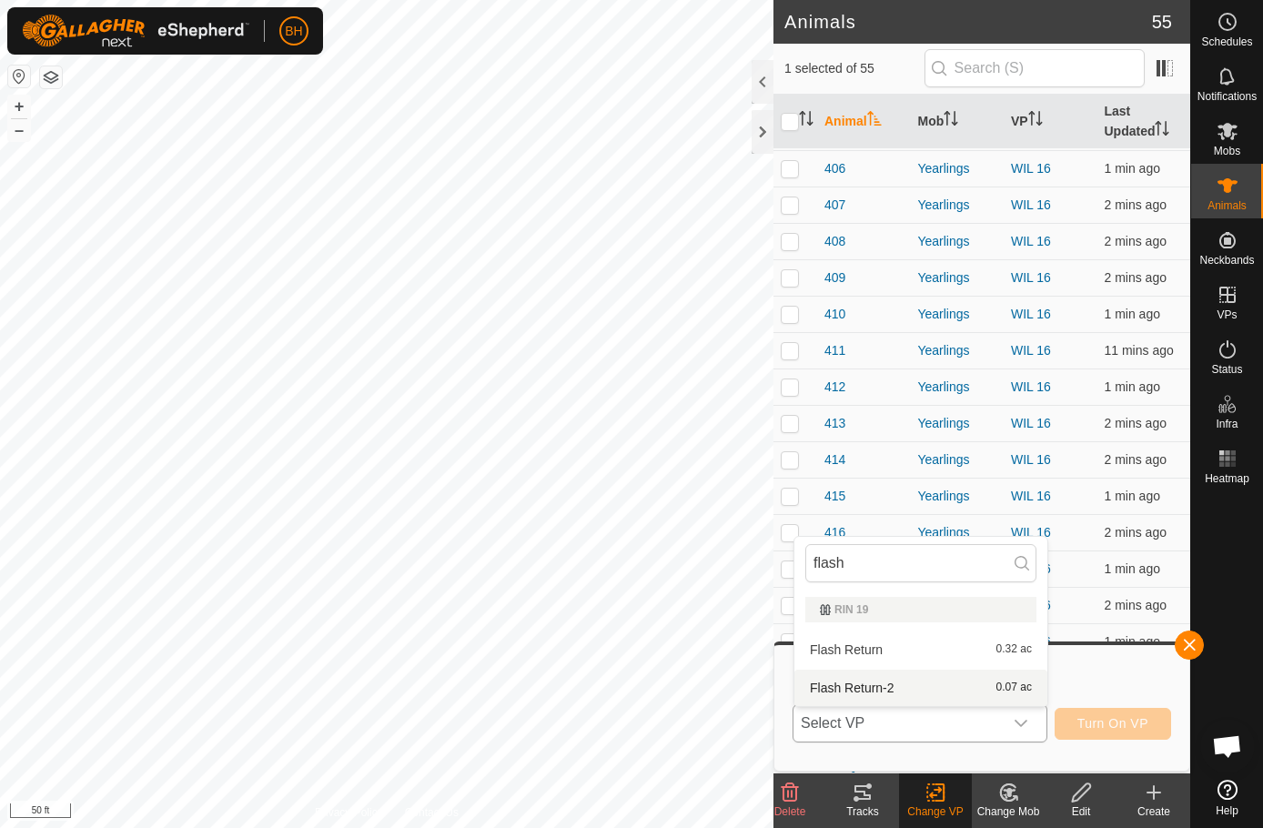
type input "flash"
click at [905, 686] on li "Flash Return-2 0.07 ac" at bounding box center [920, 688] width 253 height 36
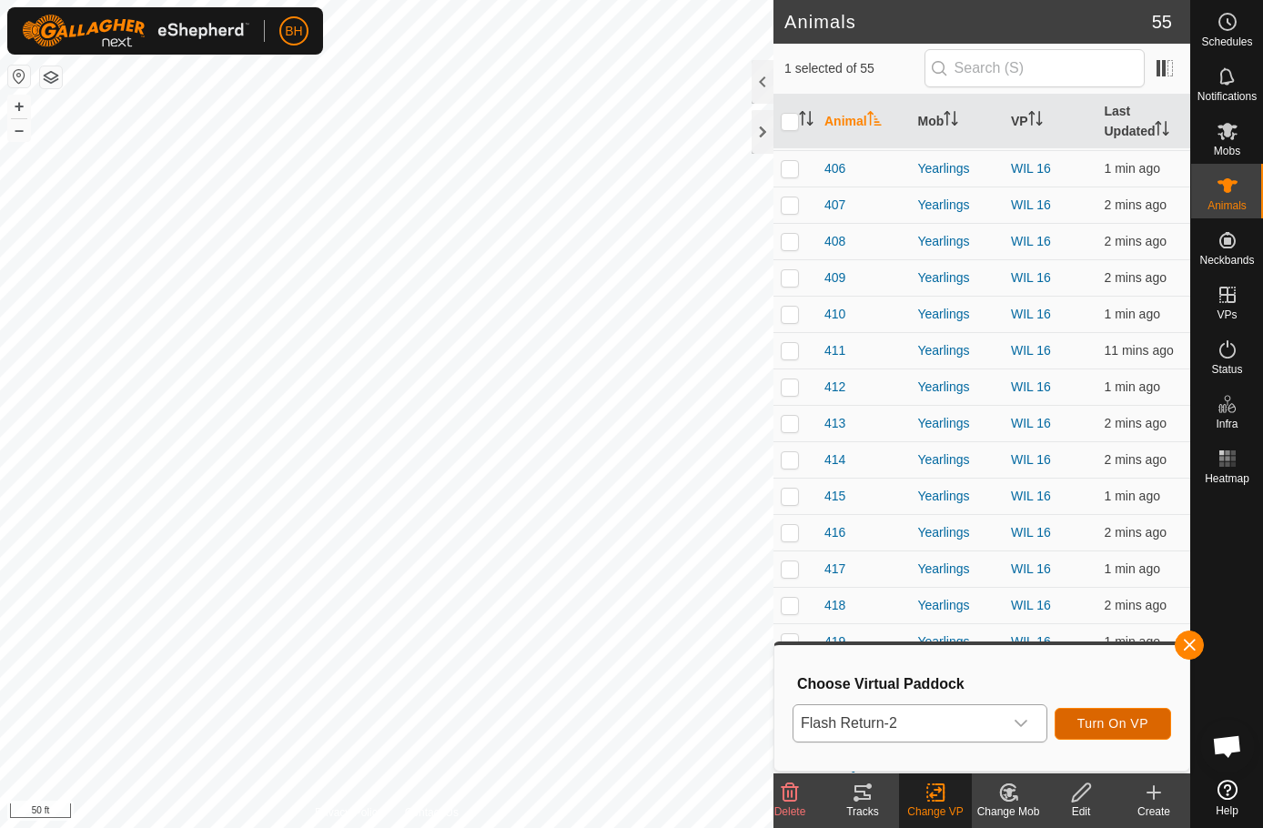
click at [1097, 721] on span "Turn On VP" at bounding box center [1112, 723] width 71 height 15
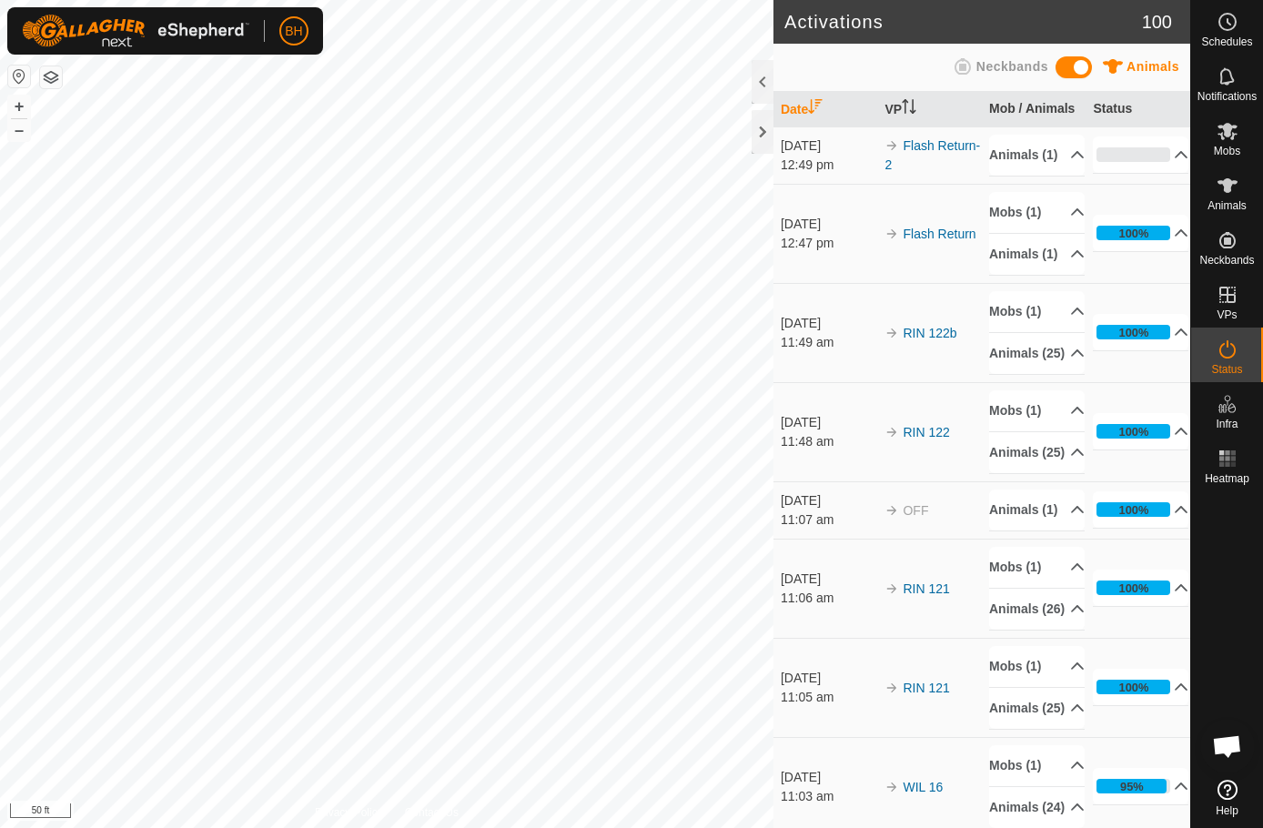
click at [804, 577] on div "Activations 100 Animals Neckbands Date VP Mob / Animals Status 2 Sept 2025 12:4…" at bounding box center [595, 414] width 1190 height 828
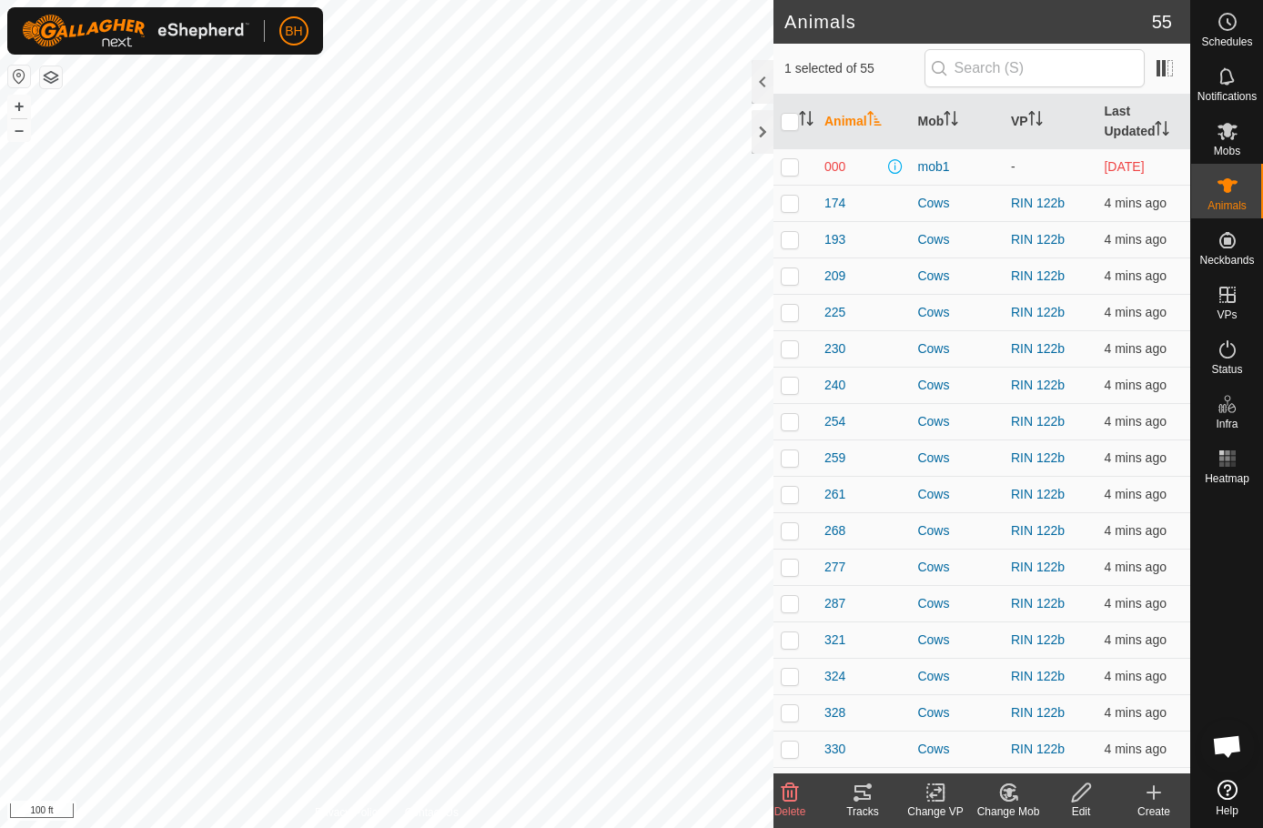
click at [856, 791] on icon at bounding box center [863, 792] width 16 height 15
